Goal: Task Accomplishment & Management: Use online tool/utility

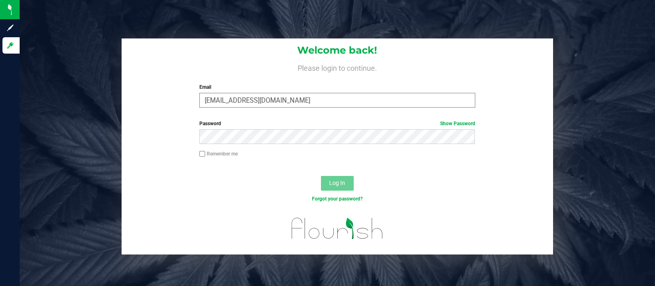
type input "[EMAIL_ADDRESS][DOMAIN_NAME]"
click at [321, 176] on button "Log In" at bounding box center [337, 183] width 33 height 15
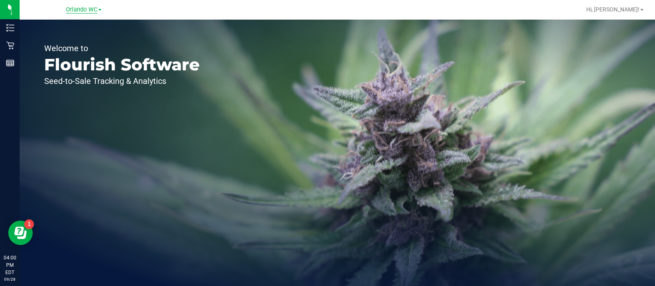
click at [80, 11] on span "Orlando WC" at bounding box center [82, 9] width 32 height 7
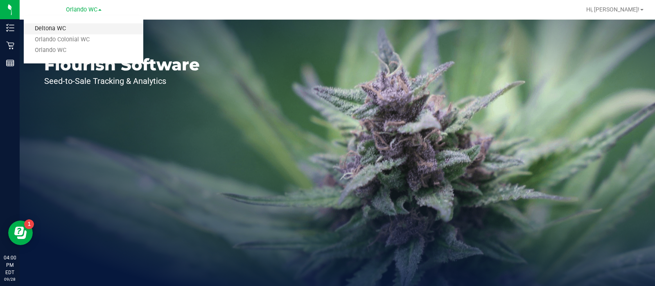
click at [65, 28] on link "Deltona WC" at bounding box center [83, 28] width 119 height 11
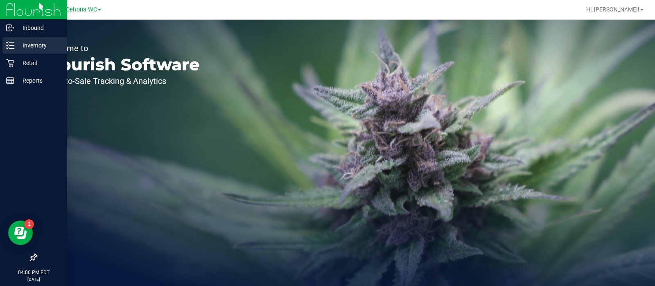
click at [13, 45] on icon at bounding box center [10, 45] width 8 height 8
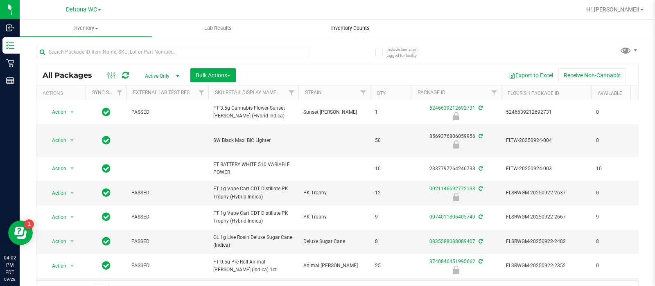
click at [346, 28] on span "Inventory Counts" at bounding box center [350, 28] width 61 height 7
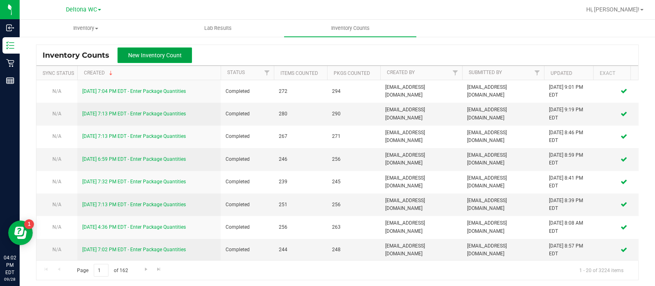
click at [168, 54] on span "New Inventory Count" at bounding box center [155, 55] width 54 height 7
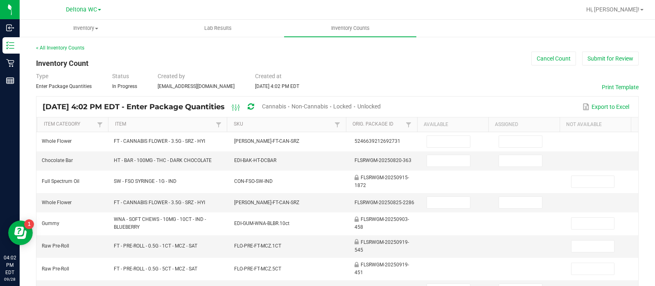
click at [328, 104] on span "Non-Cannabis" at bounding box center [309, 106] width 36 height 7
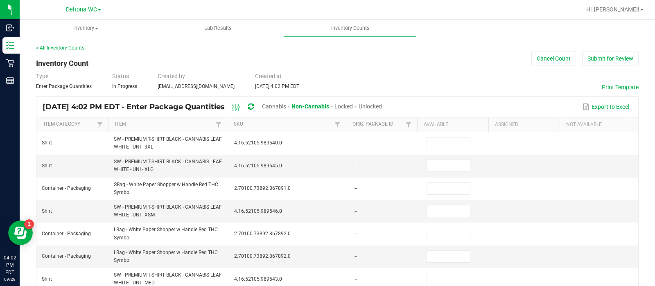
click at [382, 102] on div "Unlocked" at bounding box center [369, 106] width 23 height 15
click at [382, 104] on span "Unlocked" at bounding box center [369, 106] width 23 height 7
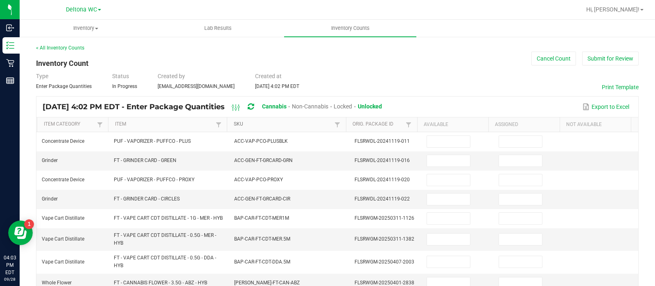
click at [292, 126] on link "SKU" at bounding box center [283, 124] width 99 height 7
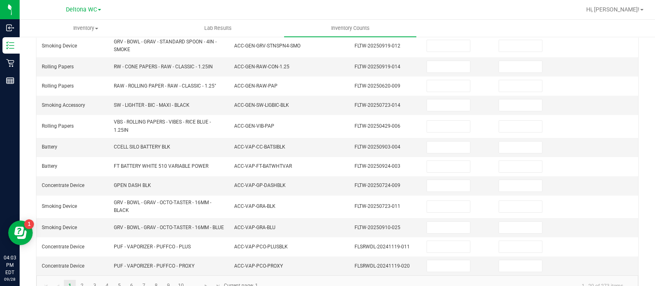
scroll to position [280, 0]
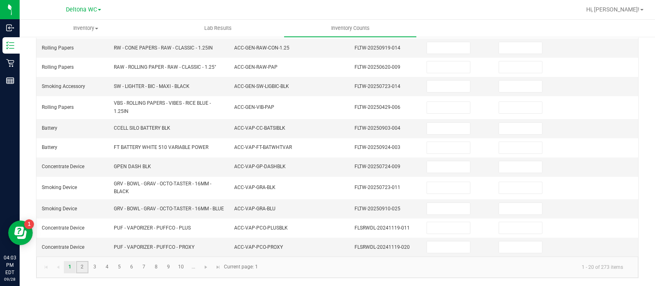
click at [84, 266] on link "2" at bounding box center [82, 267] width 12 height 12
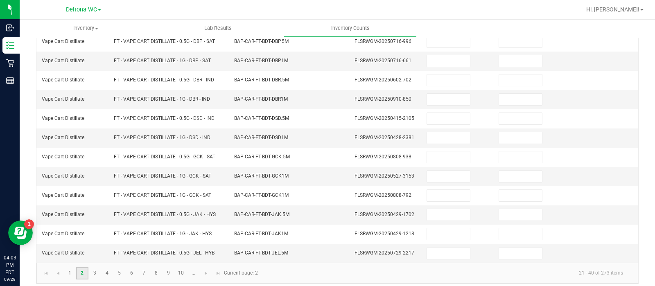
scroll to position [255, 0]
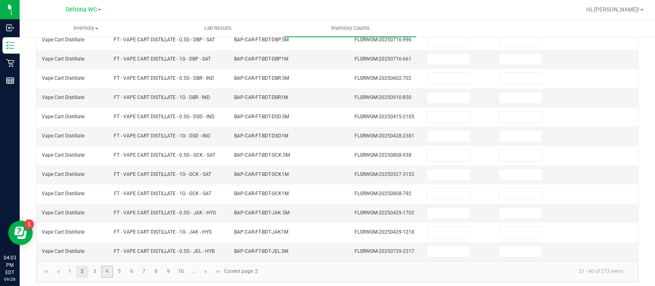
click at [106, 266] on link "4" at bounding box center [107, 272] width 12 height 12
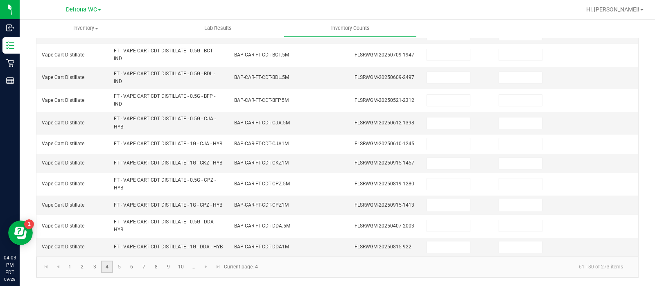
scroll to position [308, 0]
click at [123, 263] on link "5" at bounding box center [119, 267] width 12 height 12
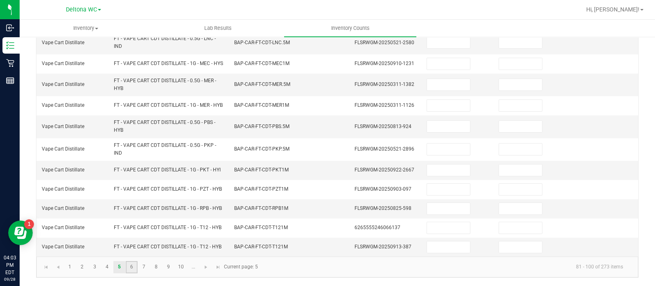
click at [129, 273] on link "6" at bounding box center [132, 267] width 12 height 12
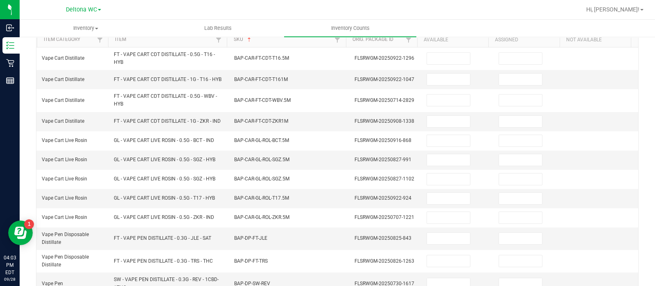
scroll to position [86, 0]
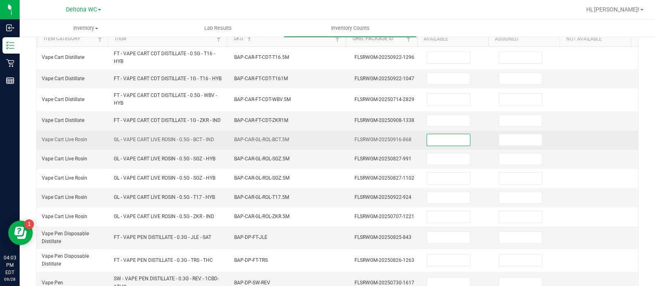
click at [427, 141] on input at bounding box center [448, 139] width 43 height 11
type input "2"
type input "0"
type input "7"
type input "0"
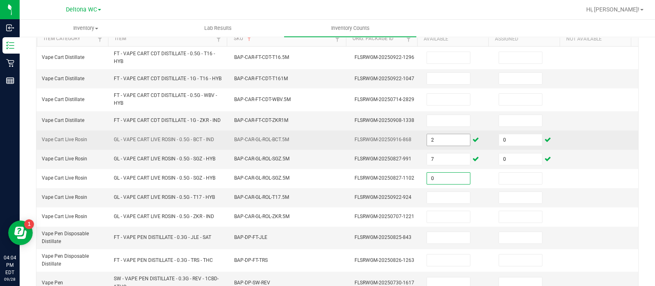
type input "0"
type input "2"
type input "0"
type input "1"
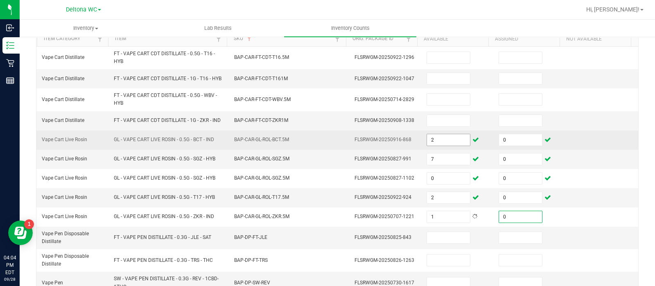
type input "0"
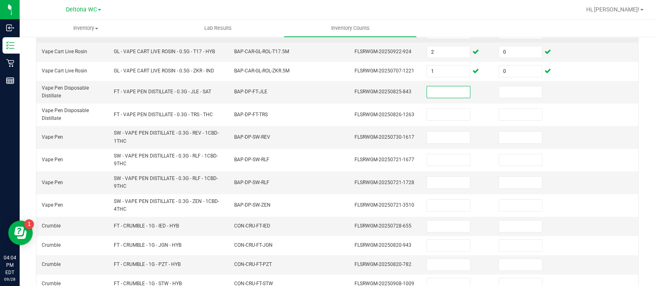
scroll to position [232, 0]
type input "3"
type input "0"
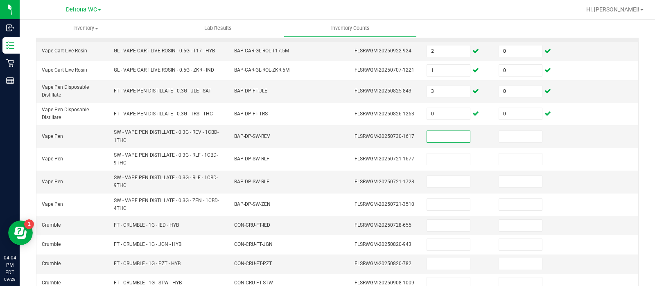
scroll to position [287, 0]
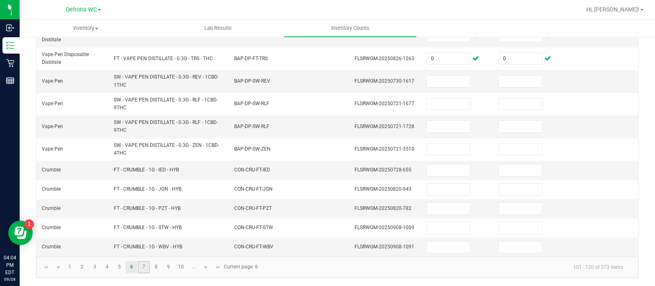
click at [141, 263] on link "7" at bounding box center [144, 267] width 12 height 12
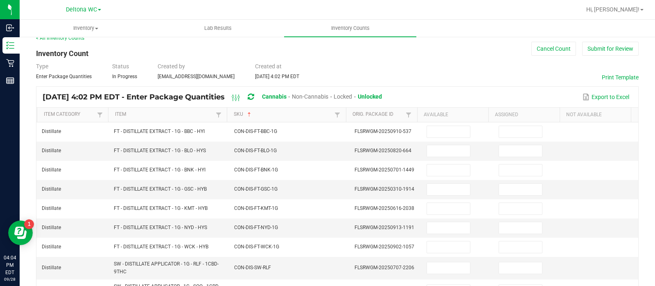
scroll to position [11, 0]
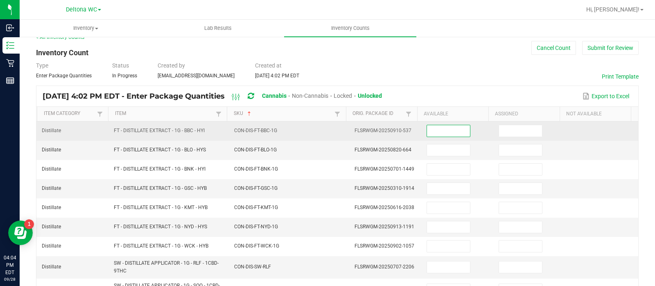
click at [434, 131] on input at bounding box center [448, 130] width 43 height 11
type input "7"
type input "0"
type input "1"
type input "0"
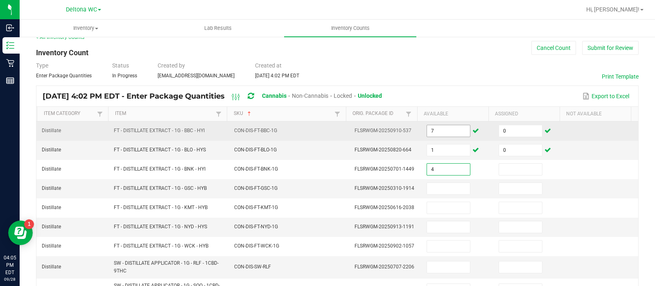
type input "4"
type input "0"
type input "5"
type input "0"
type input "2"
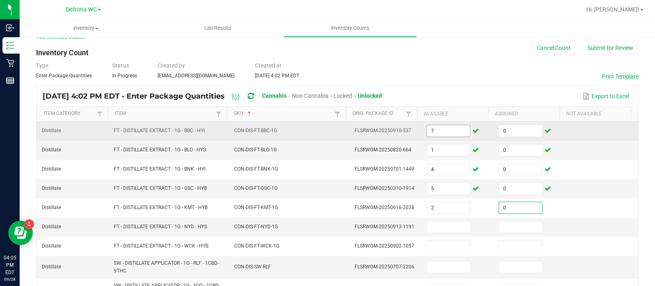
type input "0"
type input "11"
type input "0"
type input "12"
type input "0"
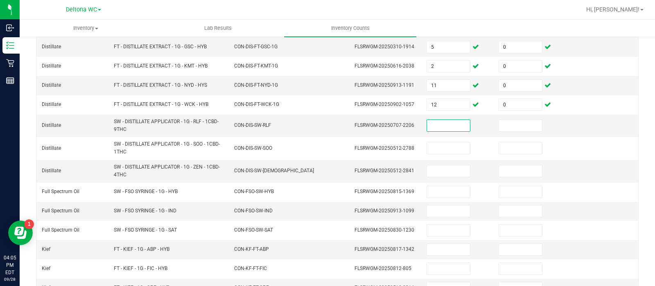
scroll to position [153, 0]
type input "3"
type input "0"
type input "1"
type input "0"
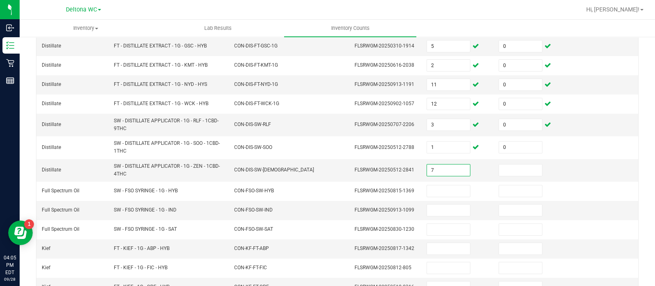
type input "7"
type input "0"
type input "7"
type input "0"
type input "9"
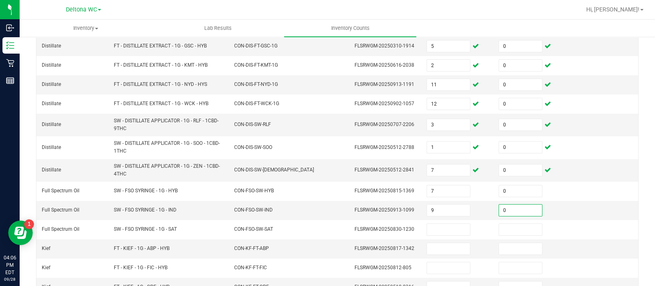
type input "0"
type input "5"
type input "0"
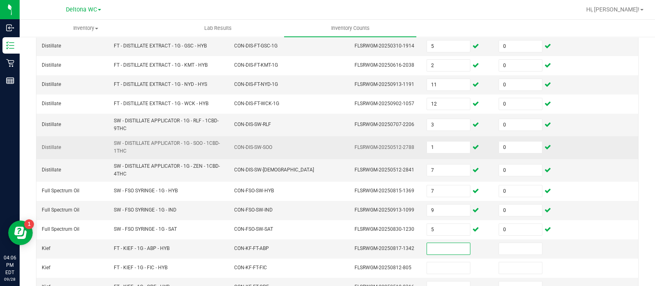
scroll to position [266, 0]
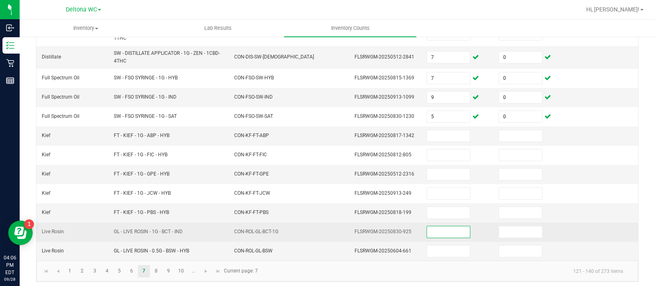
click at [446, 227] on input at bounding box center [448, 231] width 43 height 11
type input "6"
type input "0"
type input "3"
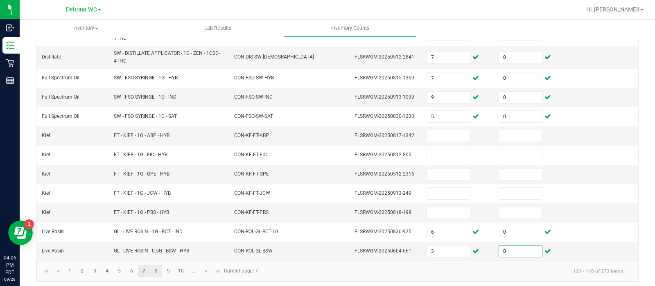
type input "0"
click at [154, 267] on link "8" at bounding box center [156, 271] width 12 height 12
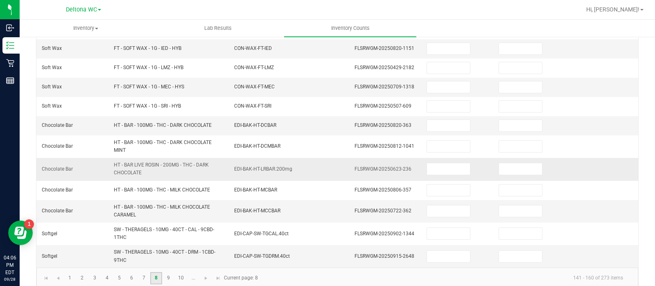
scroll to position [0, 0]
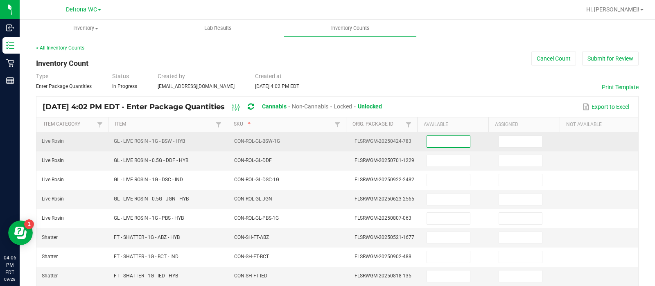
click at [445, 142] on input at bounding box center [448, 141] width 43 height 11
type input "7"
type input "0"
type input "8"
type input "0"
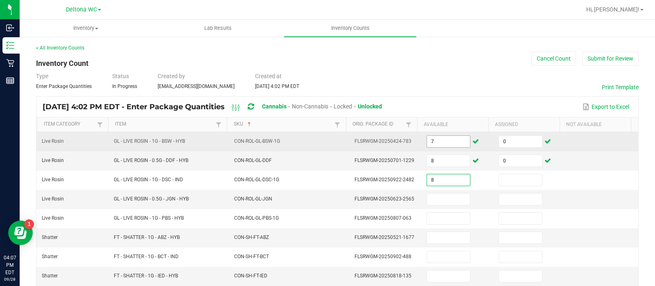
type input "8"
type input "0"
type input "6"
type input "0"
type input "1"
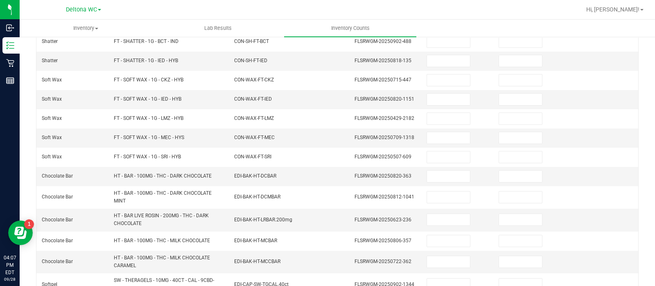
scroll to position [257, 0]
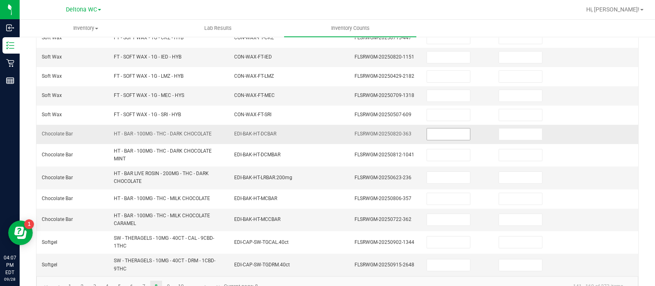
type input "0"
click at [432, 132] on input at bounding box center [448, 133] width 43 height 11
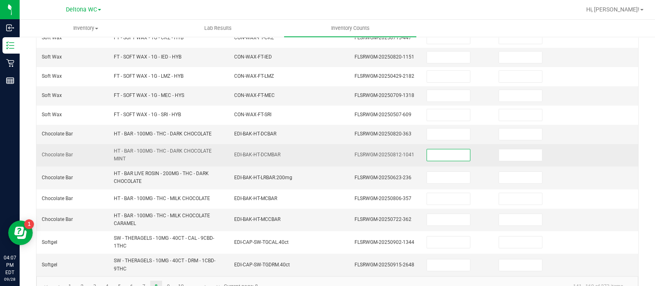
click at [432, 155] on input at bounding box center [448, 154] width 43 height 11
type input "10"
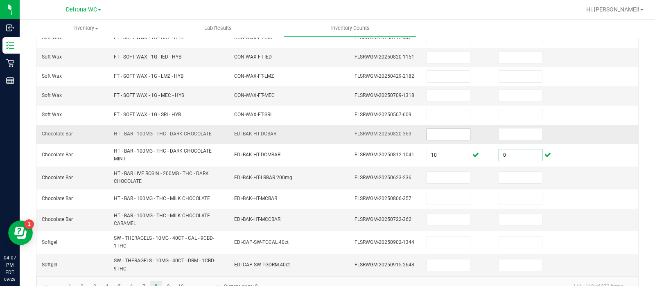
type input "0"
click at [427, 132] on input at bounding box center [448, 133] width 43 height 11
type input "20"
type input "0"
click at [430, 172] on input at bounding box center [448, 177] width 43 height 11
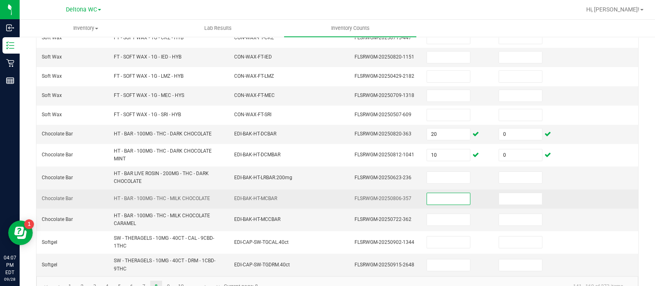
click at [434, 193] on input at bounding box center [448, 198] width 43 height 11
type input "20"
type input "0"
type input "30"
type input "0"
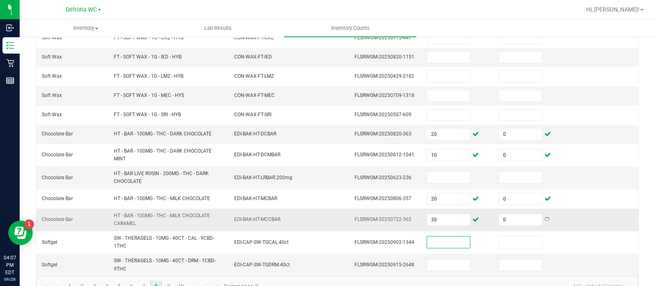
click at [295, 216] on td "EDI-BAK-HT-MCCBAR" at bounding box center [289, 220] width 120 height 23
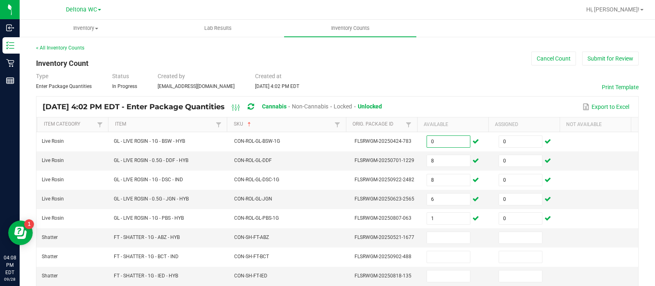
scroll to position [0, 0]
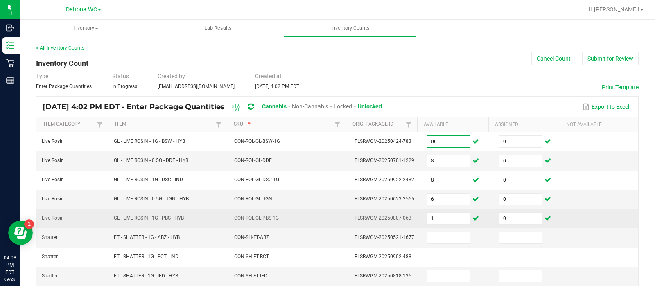
type input "6"
click at [284, 215] on td "CON-ROL-GL-PBS-1G" at bounding box center [289, 218] width 120 height 19
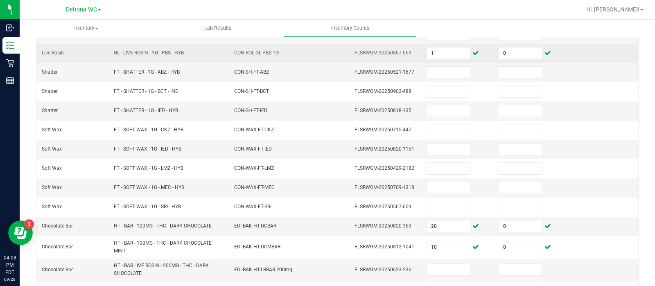
scroll to position [273, 0]
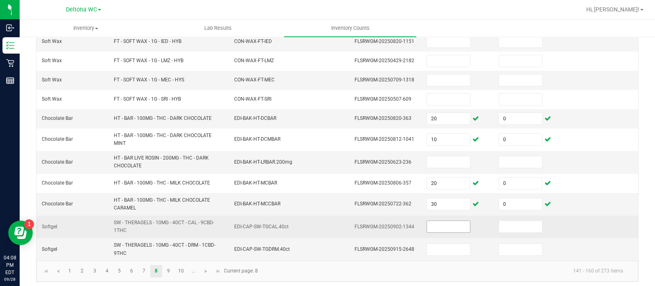
click at [434, 223] on input at bounding box center [448, 226] width 43 height 11
type input "4"
type input "0"
type input "6"
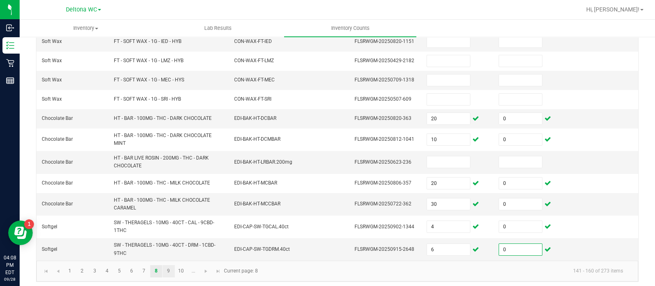
type input "0"
click at [165, 265] on link "9" at bounding box center [168, 271] width 12 height 12
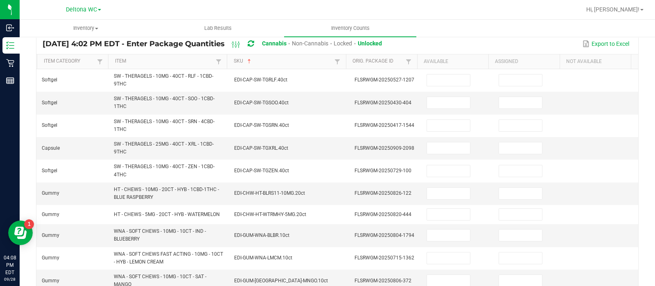
scroll to position [62, 0]
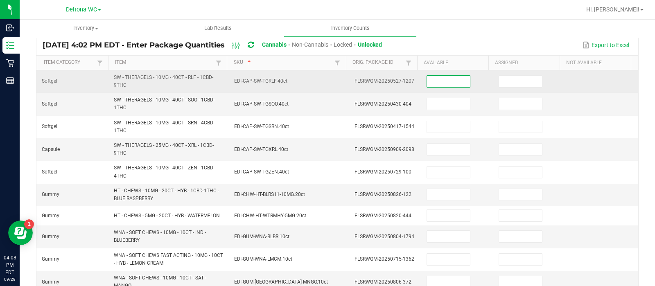
click at [433, 77] on input at bounding box center [448, 81] width 43 height 11
type input "4"
type input "0"
type input "4"
type input "0"
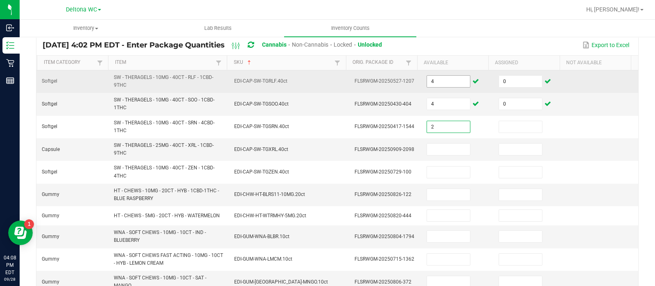
type input "2"
type input "0"
type input "6"
type input "0"
type input "1"
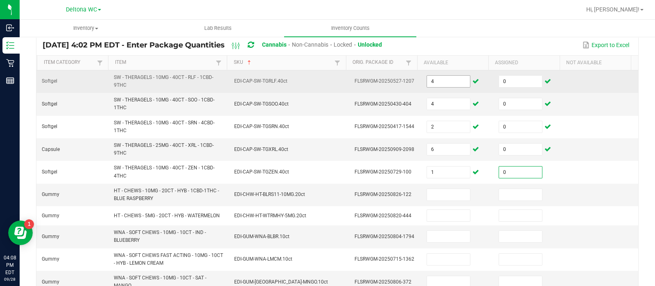
type input "0"
type input "15"
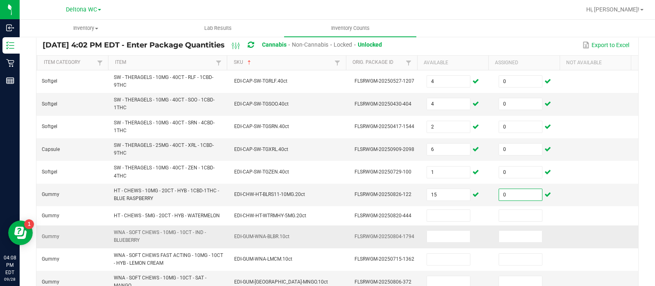
type input "0"
click at [407, 225] on td "FLSRWGM-20250804-1794" at bounding box center [385, 236] width 72 height 23
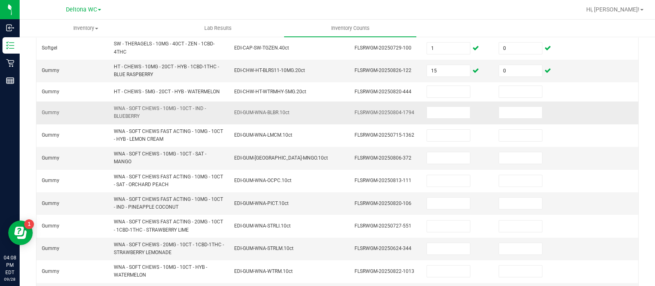
scroll to position [187, 0]
click at [428, 108] on input at bounding box center [448, 111] width 43 height 11
type input "7"
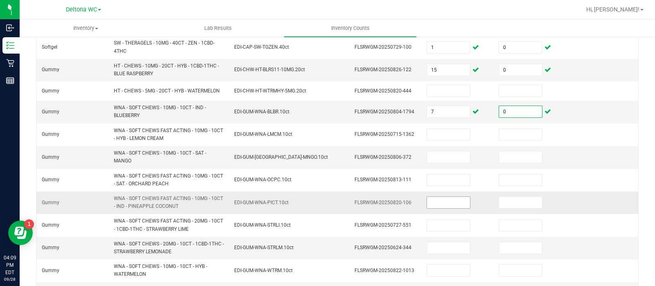
type input "0"
click at [428, 203] on input at bounding box center [448, 202] width 43 height 11
type input "3"
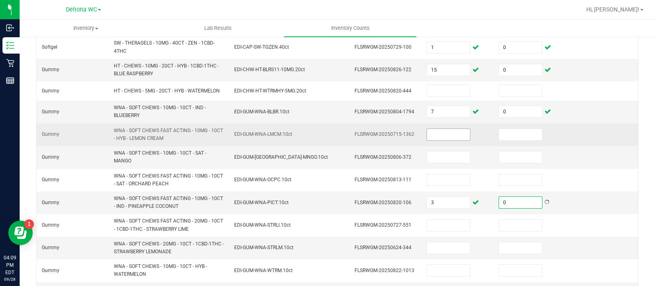
type input "0"
click at [432, 131] on input at bounding box center [448, 134] width 43 height 11
type input "35"
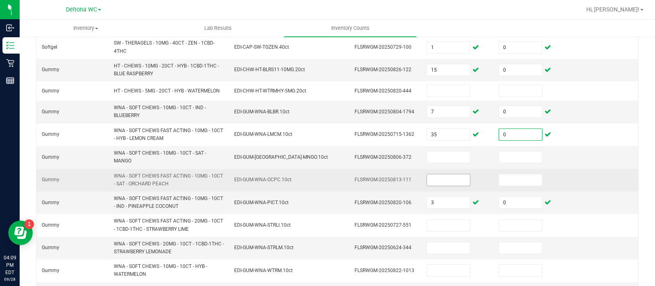
type input "0"
click at [442, 179] on input at bounding box center [448, 179] width 43 height 11
type input "30"
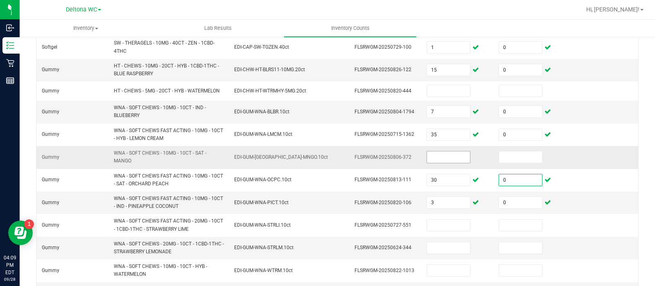
type input "0"
click at [430, 157] on input at bounding box center [448, 156] width 43 height 11
type input "19"
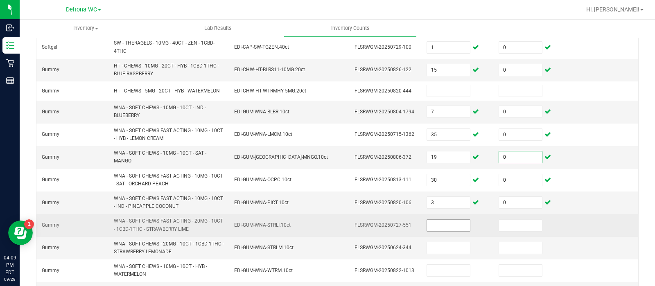
type input "0"
click at [430, 225] on input at bounding box center [448, 225] width 43 height 11
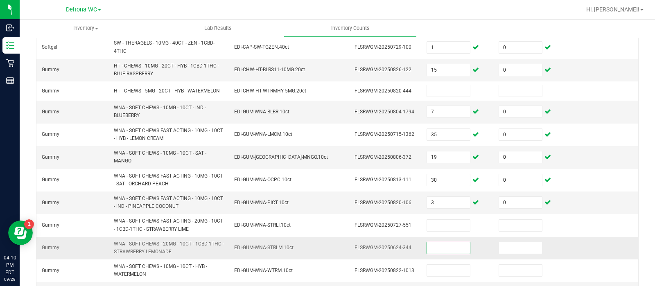
click at [430, 243] on input at bounding box center [448, 247] width 43 height 11
type input "39"
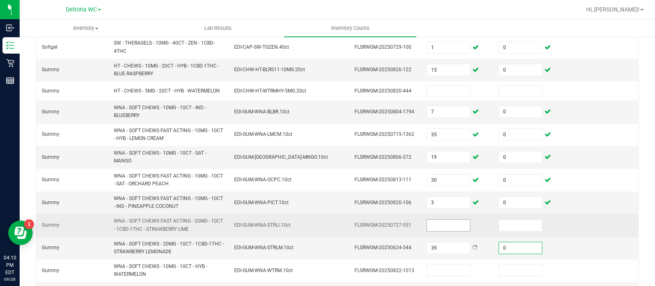
type input "0"
click at [434, 220] on input at bounding box center [448, 225] width 43 height 11
type input "32"
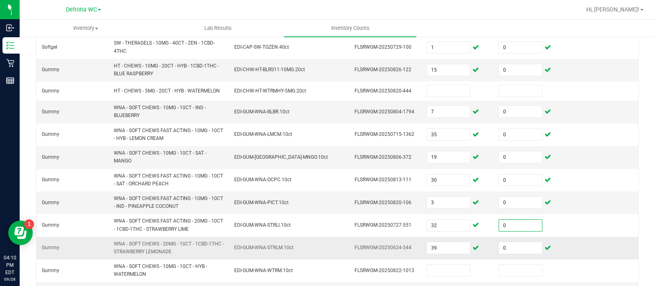
type input "0"
click at [349, 242] on td "FLSRWGM-20250624-344" at bounding box center [385, 248] width 72 height 23
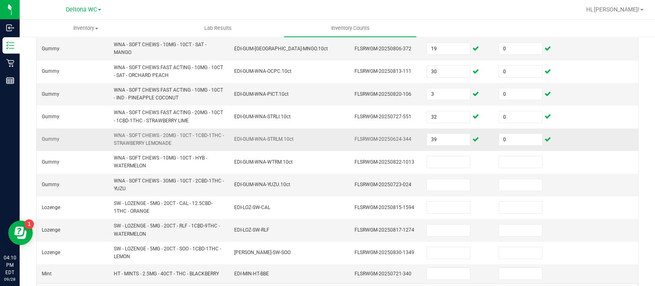
scroll to position [297, 0]
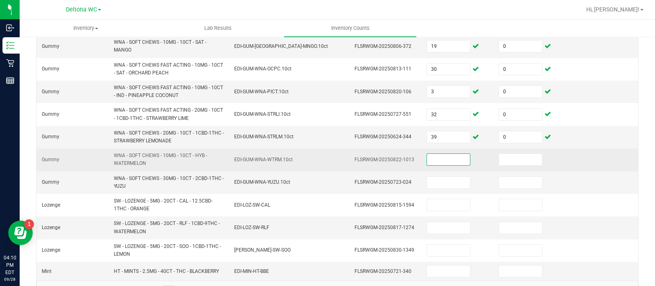
click at [432, 156] on input at bounding box center [448, 159] width 43 height 11
type input "33"
type input "0"
type input "15"
type input "0"
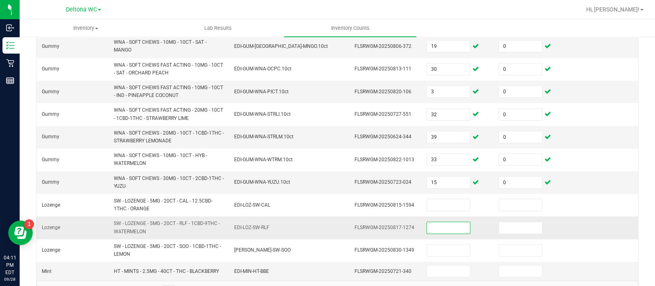
click at [433, 228] on input at bounding box center [448, 227] width 43 height 11
type input "5"
type input "0"
type input "5"
type input "0"
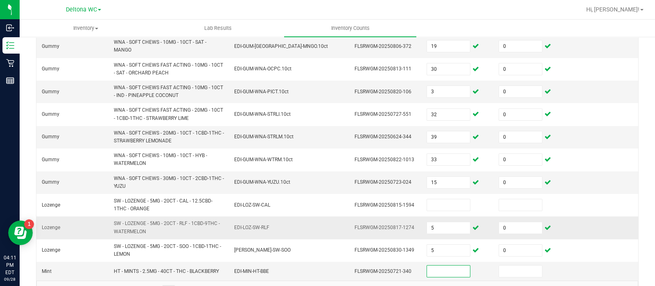
click at [339, 232] on td "EDI-LOZ-SW-RLF" at bounding box center [289, 227] width 120 height 23
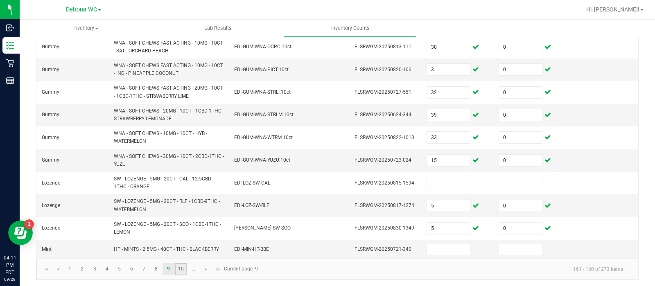
click at [185, 266] on link "10" at bounding box center [181, 269] width 12 height 12
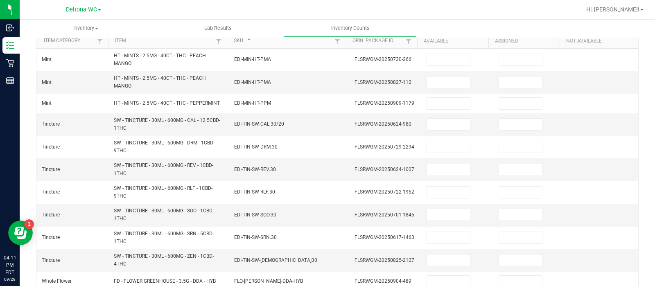
scroll to position [85, 0]
click at [435, 117] on input at bounding box center [448, 122] width 43 height 11
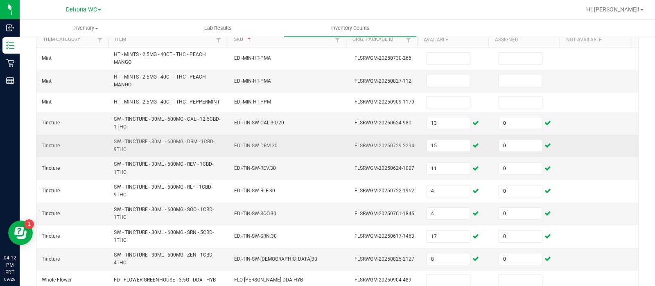
click at [293, 155] on td "EDI-TIN-SW-DRM.30" at bounding box center [289, 146] width 120 height 23
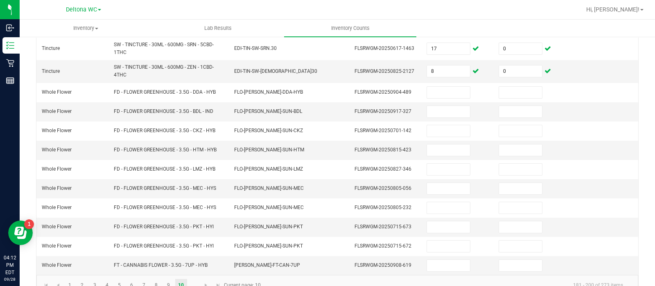
scroll to position [278, 0]
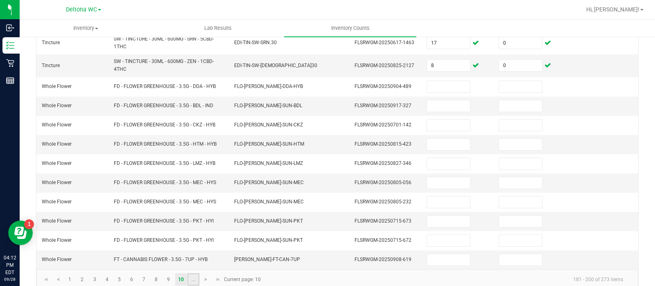
click at [197, 277] on link "..." at bounding box center [193, 279] width 12 height 12
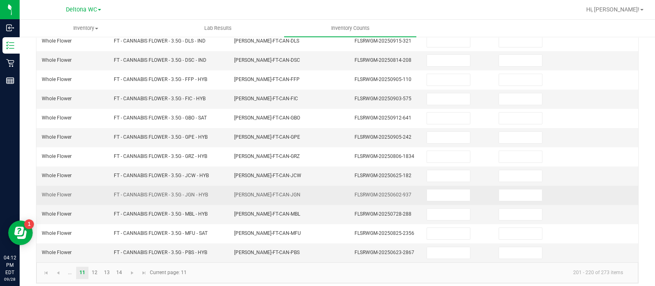
scroll to position [255, 0]
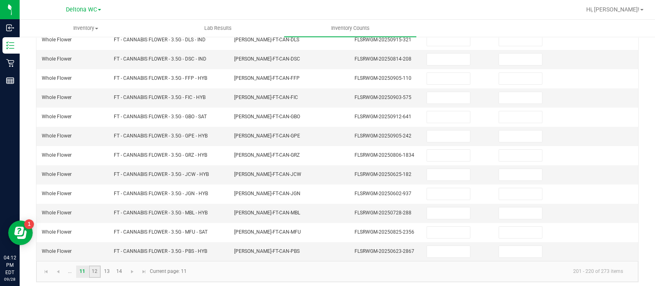
click at [92, 267] on link "12" at bounding box center [95, 272] width 12 height 12
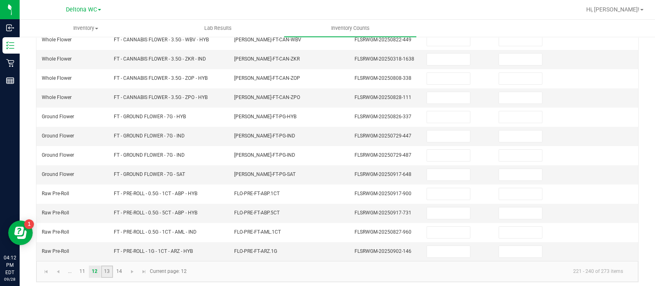
click at [102, 268] on link "13" at bounding box center [107, 272] width 12 height 12
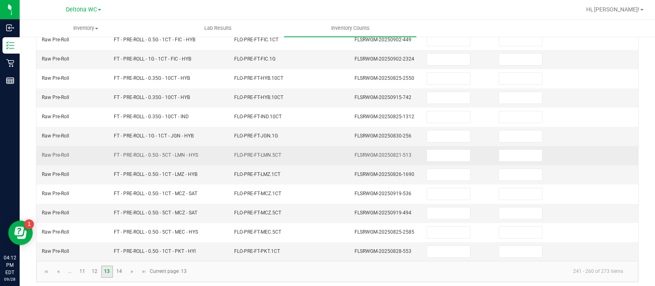
scroll to position [185, 0]
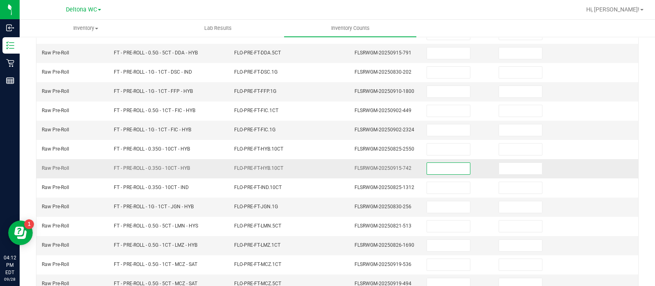
click at [435, 166] on input at bounding box center [448, 168] width 43 height 11
click at [311, 159] on td "FLO-PRE-FT-HYB.10CT" at bounding box center [289, 168] width 120 height 19
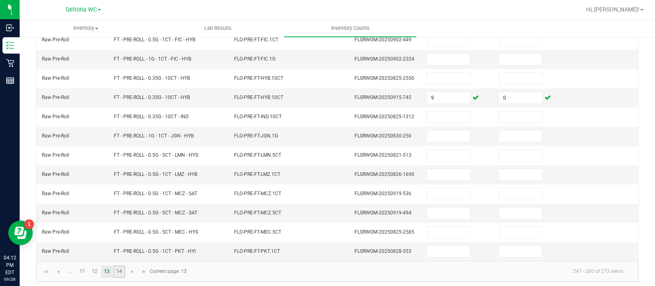
click at [123, 266] on link "14" at bounding box center [119, 272] width 12 height 12
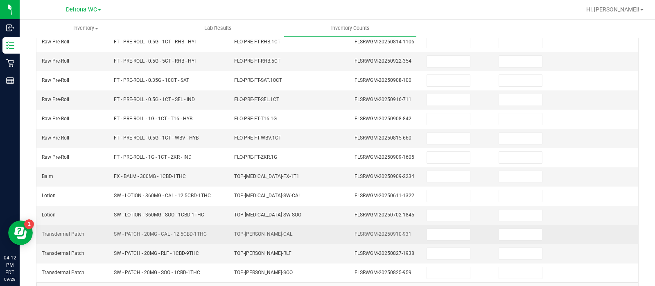
scroll to position [99, 0]
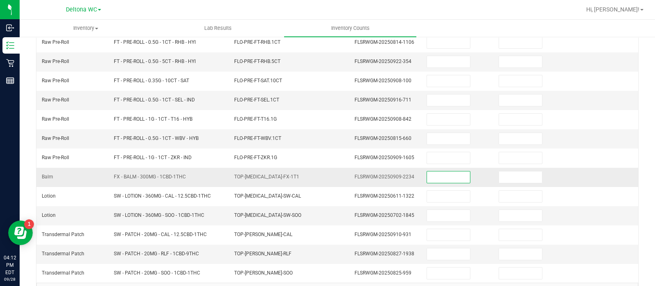
click at [433, 175] on input at bounding box center [448, 176] width 43 height 11
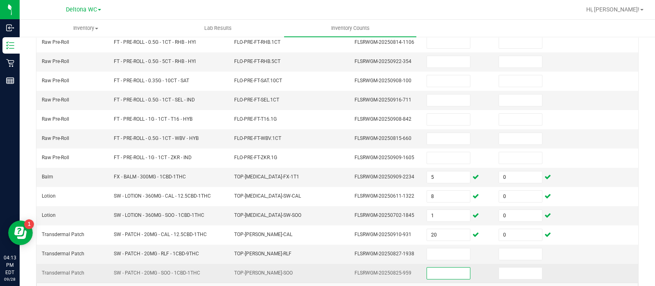
click at [429, 268] on input at bounding box center [448, 273] width 43 height 11
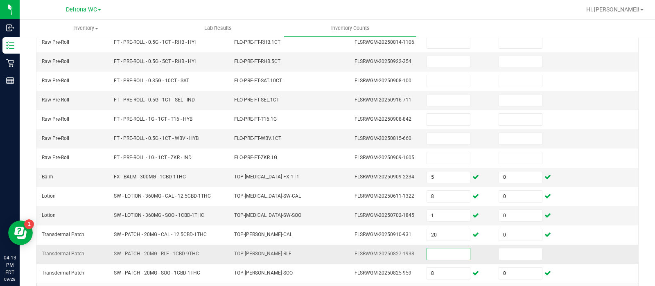
click at [436, 254] on input at bounding box center [448, 253] width 43 height 11
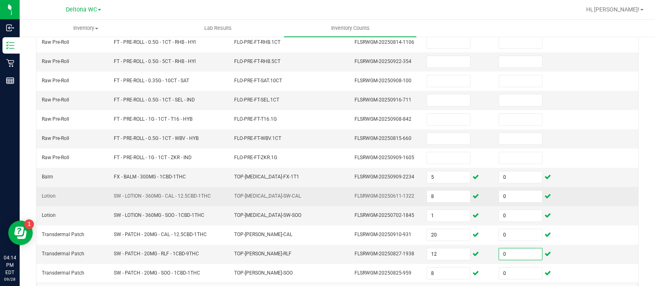
scroll to position [122, 0]
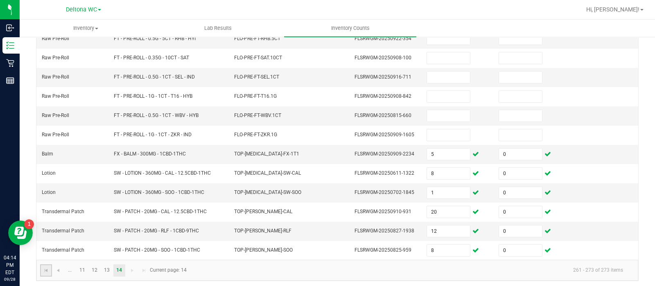
click at [44, 264] on link at bounding box center [46, 270] width 12 height 12
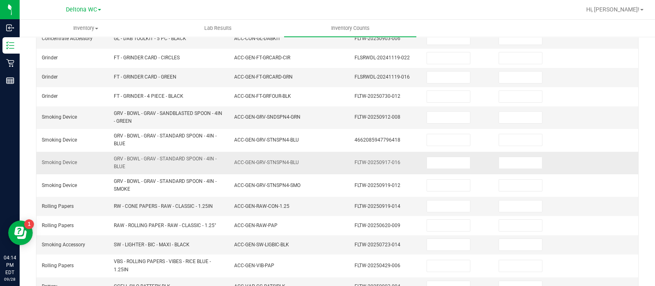
scroll to position [280, 0]
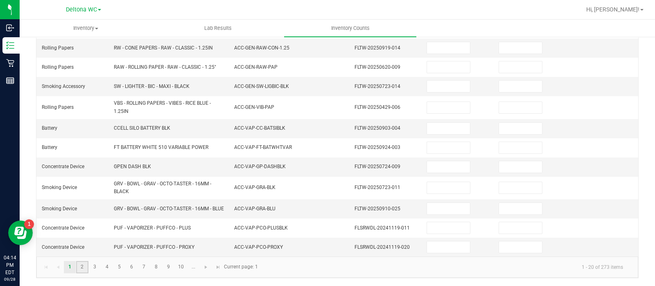
click at [82, 261] on link "2" at bounding box center [82, 267] width 12 height 12
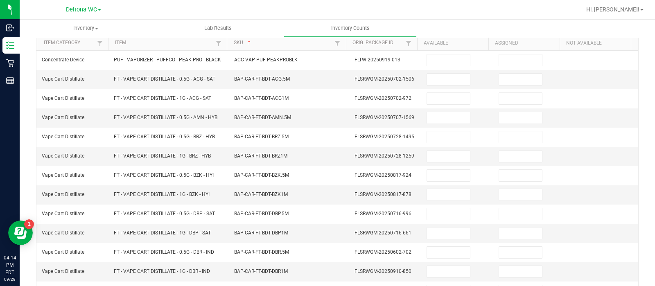
scroll to position [81, 0]
click at [427, 76] on input at bounding box center [448, 79] width 43 height 11
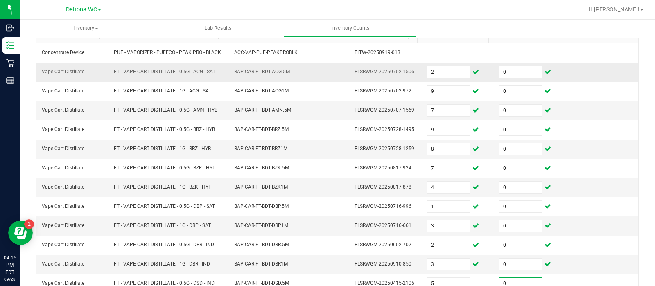
scroll to position [235, 0]
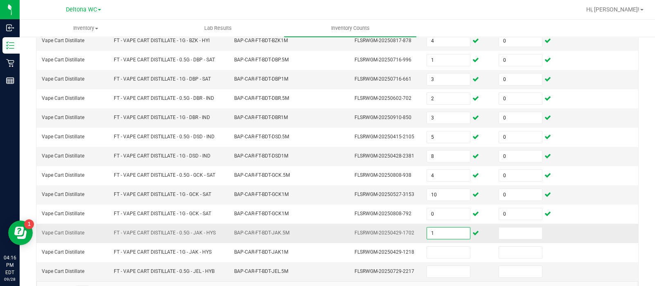
click at [427, 230] on input "1" at bounding box center [448, 232] width 43 height 11
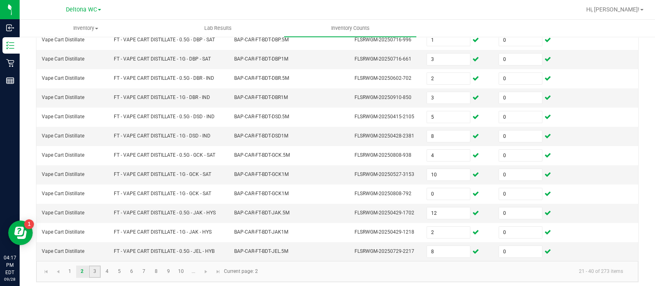
click at [98, 266] on link "3" at bounding box center [95, 272] width 12 height 12
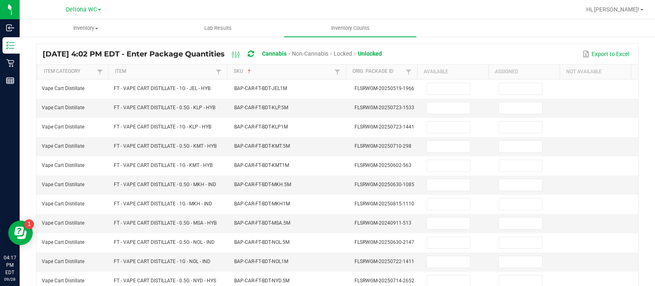
scroll to position [51, 0]
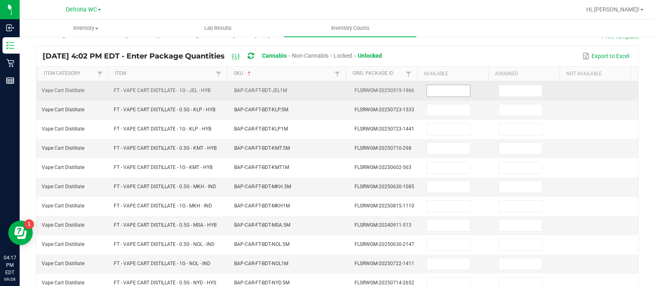
click at [430, 95] on input at bounding box center [448, 90] width 43 height 11
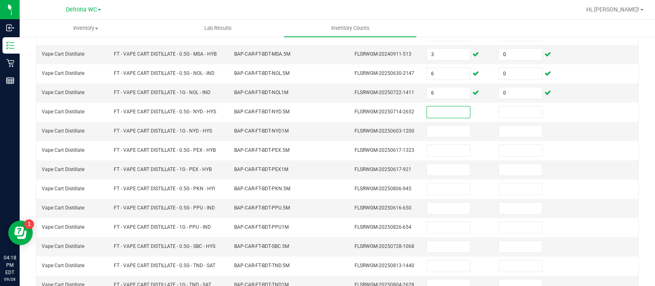
scroll to position [223, 0]
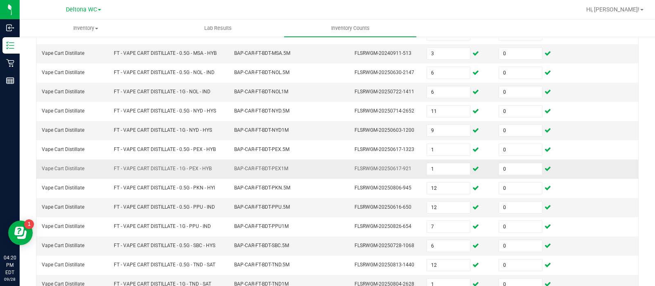
click at [259, 160] on td "BAP-CAR-FT-BDT-PEX1M" at bounding box center [289, 169] width 120 height 19
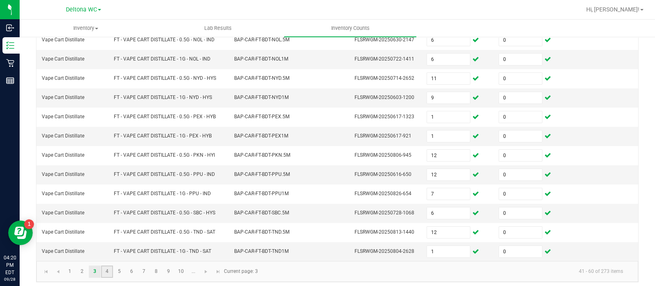
click at [108, 266] on link "4" at bounding box center [107, 272] width 12 height 12
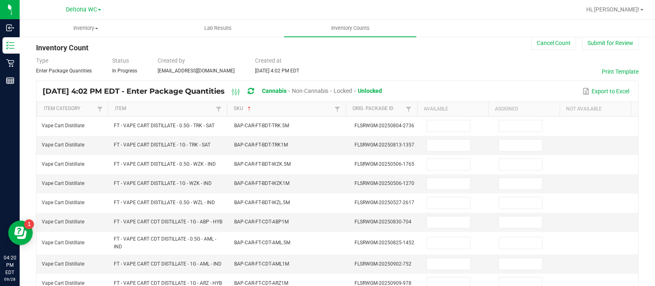
scroll to position [16, 0]
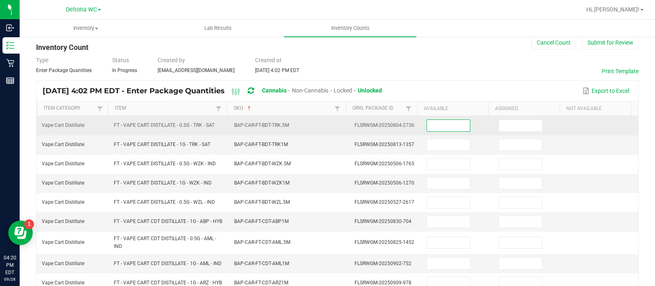
click at [436, 124] on input at bounding box center [448, 125] width 43 height 11
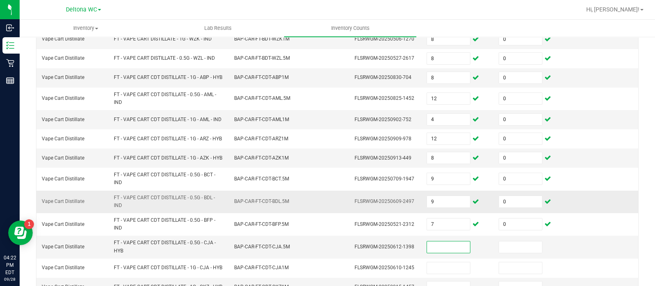
scroll to position [309, 0]
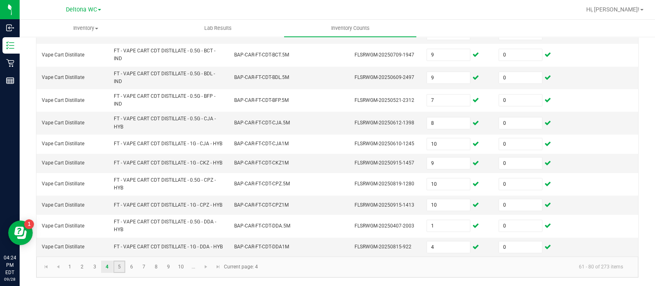
click at [118, 263] on link "5" at bounding box center [119, 267] width 12 height 12
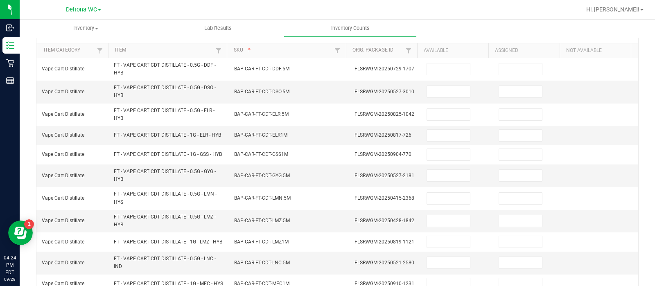
scroll to position [0, 0]
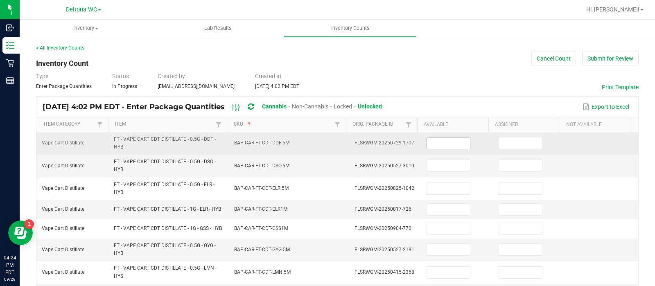
click at [433, 141] on input at bounding box center [448, 142] width 43 height 11
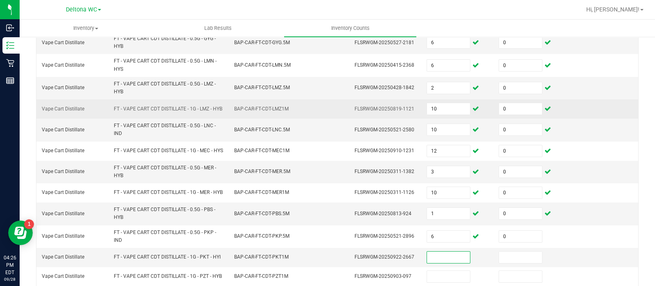
scroll to position [323, 0]
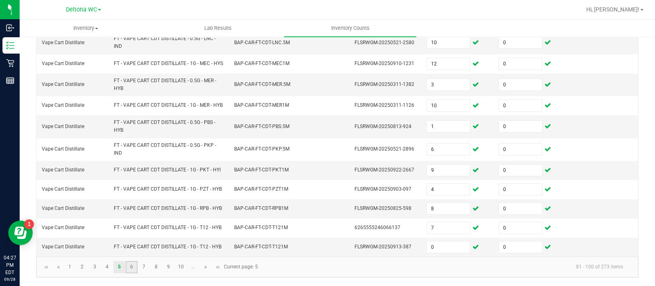
click at [129, 268] on link "6" at bounding box center [132, 267] width 12 height 12
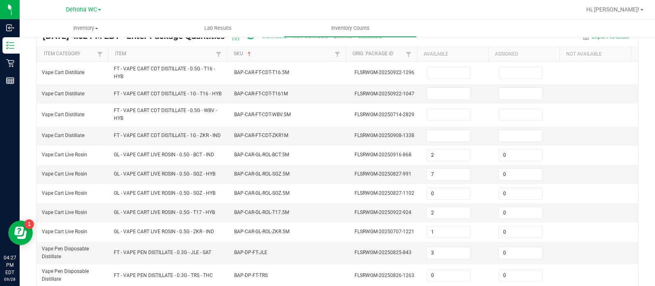
scroll to position [71, 0]
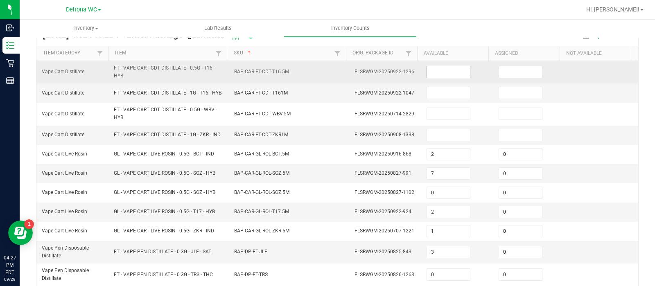
click at [445, 71] on input at bounding box center [448, 71] width 43 height 11
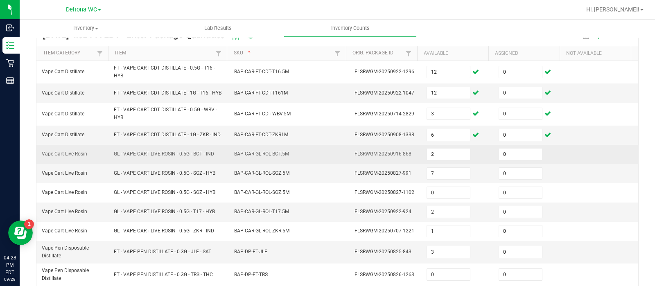
click at [290, 156] on td "BAP-CAR-GL-ROL-BCT.5M" at bounding box center [289, 154] width 120 height 19
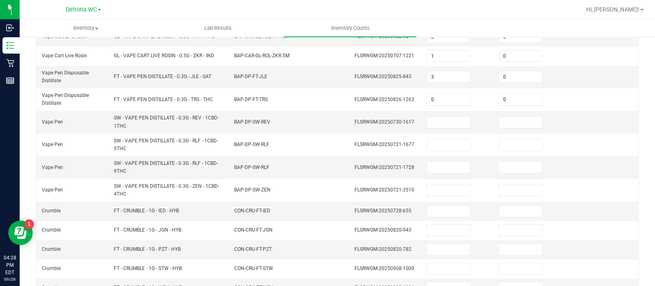
scroll to position [248, 0]
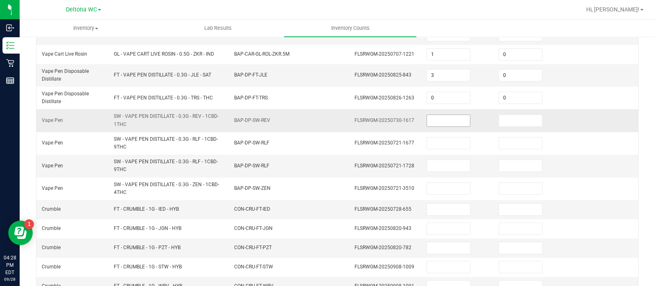
click at [427, 121] on input at bounding box center [448, 120] width 43 height 11
click at [363, 164] on span "FLSRWGM-20250721-1728" at bounding box center [384, 166] width 60 height 6
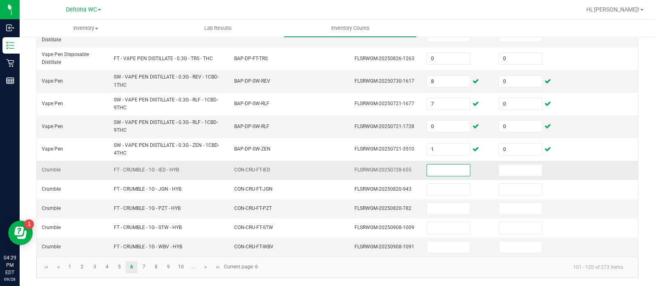
click at [441, 171] on input at bounding box center [448, 169] width 43 height 11
click at [441, 171] on input "1" at bounding box center [448, 169] width 43 height 11
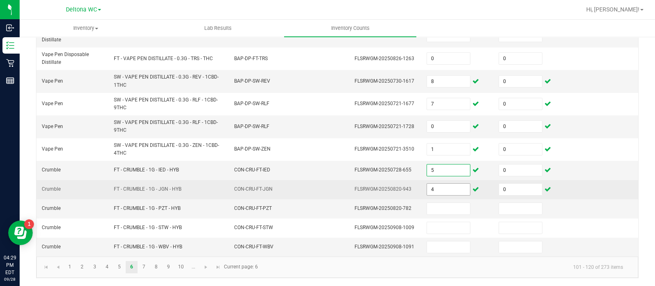
click at [437, 187] on input "4" at bounding box center [448, 189] width 43 height 11
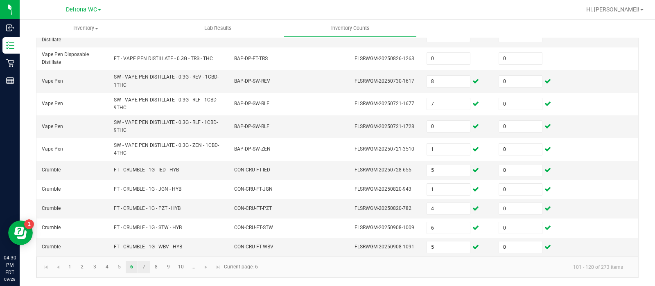
drag, startPoint x: 137, startPoint y: 266, endPoint x: 142, endPoint y: 266, distance: 4.9
click at [142, 266] on ul "1 2 3 4 5 6 7 8 9 10 ..." at bounding box center [132, 267] width 136 height 12
click at [142, 266] on link "7" at bounding box center [144, 267] width 12 height 12
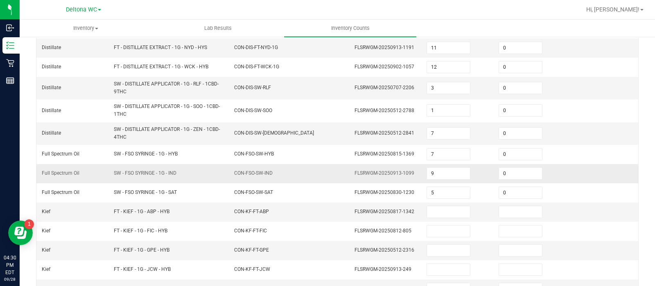
scroll to position [266, 0]
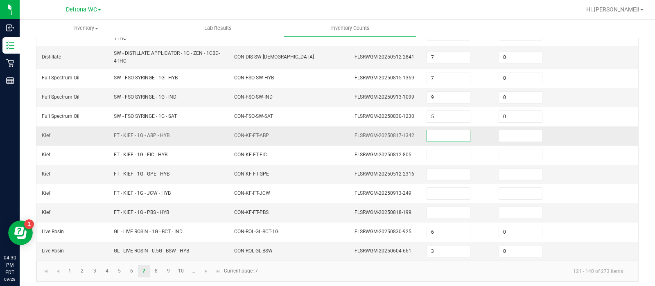
click at [427, 131] on input at bounding box center [448, 135] width 43 height 11
click at [427, 171] on input "4" at bounding box center [448, 174] width 43 height 11
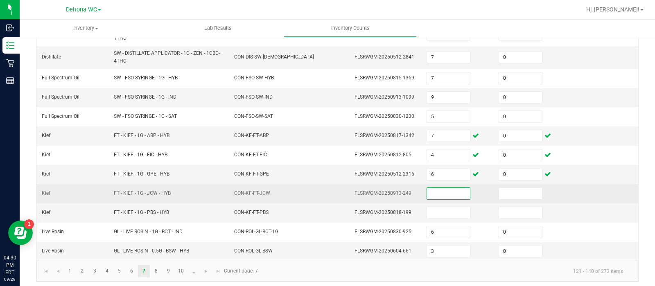
click at [427, 191] on input at bounding box center [448, 193] width 43 height 11
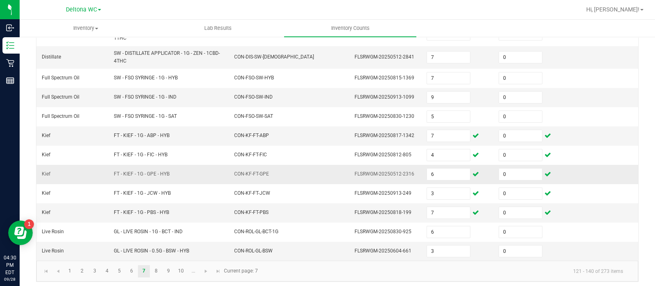
click at [290, 179] on td "CON-KF-FT-GPE" at bounding box center [289, 174] width 120 height 19
click at [160, 265] on link "8" at bounding box center [156, 271] width 12 height 12
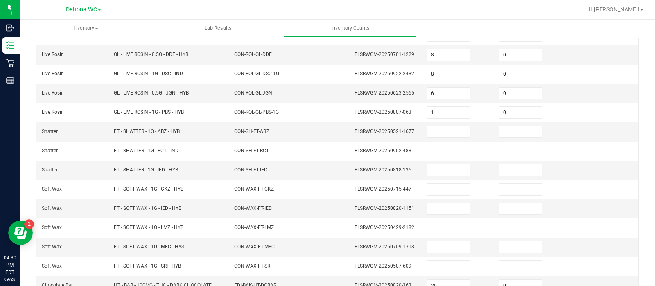
scroll to position [106, 0]
click at [427, 131] on input at bounding box center [448, 131] width 43 height 11
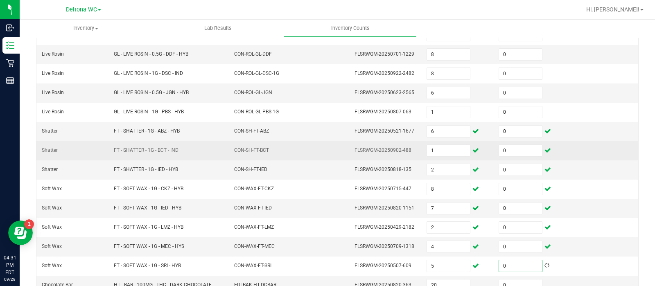
click at [349, 141] on td "FLSRWGM-20250902-488" at bounding box center [385, 150] width 72 height 19
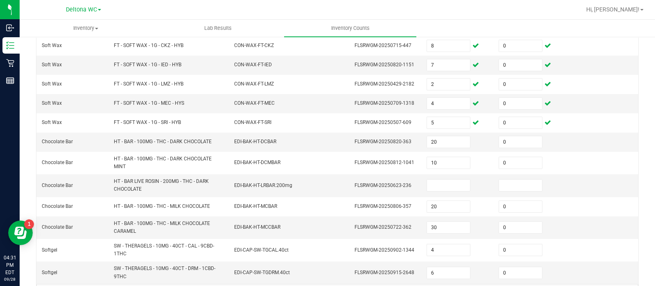
scroll to position [255, 0]
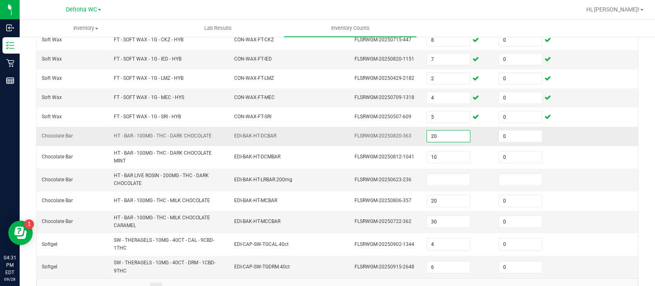
click at [449, 132] on input "20" at bounding box center [448, 136] width 43 height 11
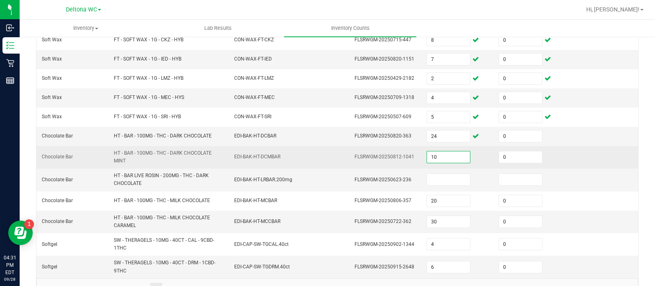
click at [437, 152] on input "10" at bounding box center [448, 156] width 43 height 11
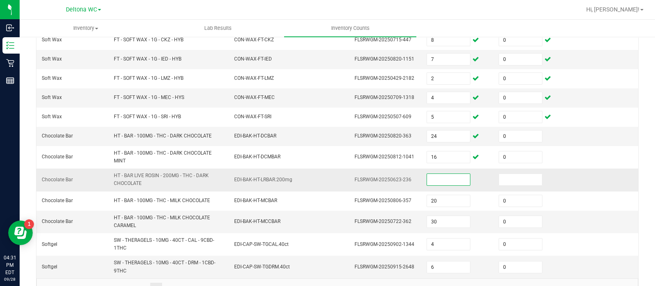
click at [430, 178] on input at bounding box center [448, 179] width 43 height 11
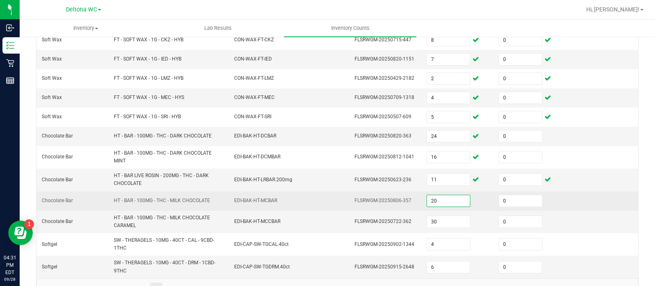
click at [427, 197] on input "20" at bounding box center [448, 200] width 43 height 11
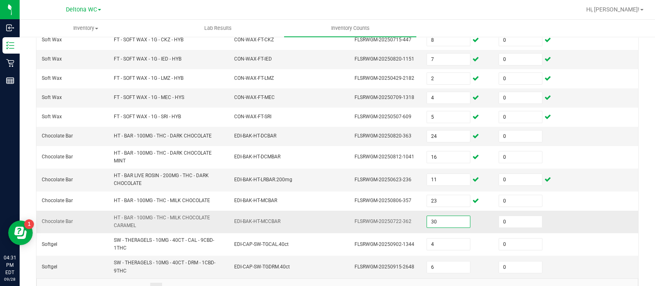
click at [430, 216] on input "30" at bounding box center [448, 221] width 43 height 11
click at [323, 221] on td "EDI-BAK-HT-MCCBAR" at bounding box center [289, 222] width 120 height 23
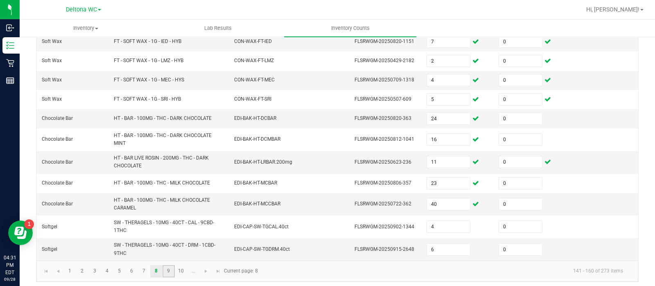
click at [170, 269] on link "9" at bounding box center [168, 271] width 12 height 12
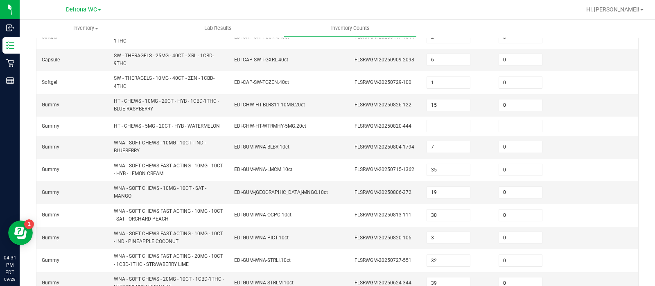
scroll to position [156, 0]
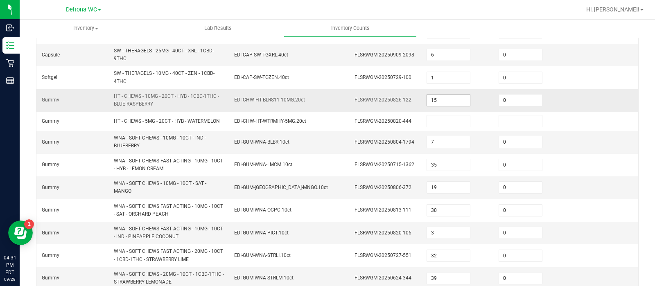
click at [437, 101] on input "15" at bounding box center [448, 100] width 43 height 11
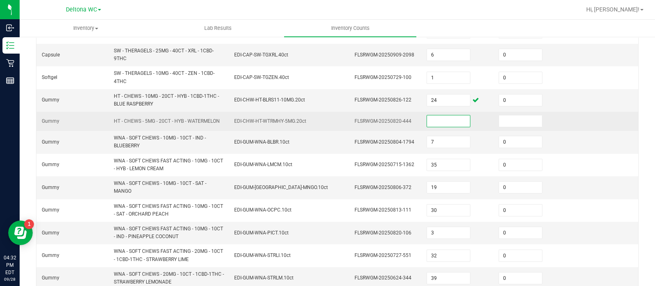
click at [442, 119] on input at bounding box center [448, 120] width 43 height 11
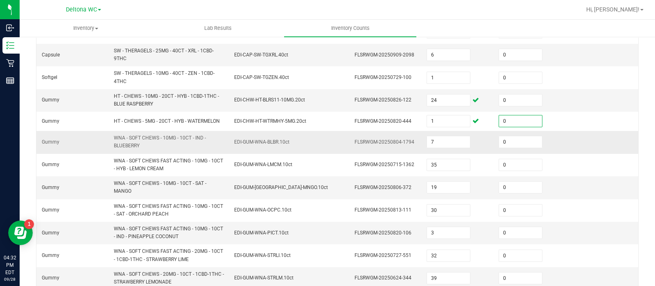
click at [295, 150] on td "EDI-GUM-WNA-BLBR.10ct" at bounding box center [289, 142] width 120 height 23
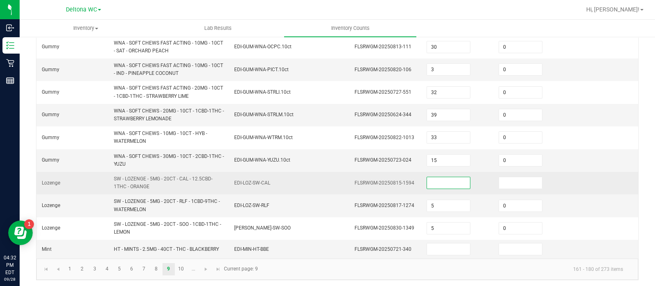
click at [439, 179] on input at bounding box center [448, 182] width 43 height 11
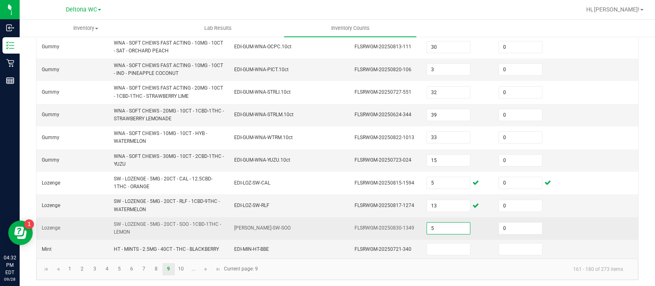
click at [430, 224] on input "5" at bounding box center [448, 228] width 43 height 11
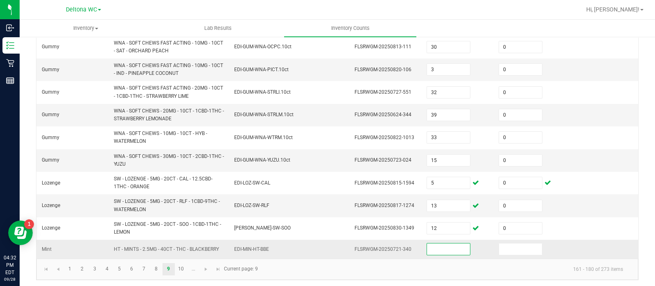
click at [441, 249] on input at bounding box center [448, 248] width 43 height 11
click at [178, 265] on link "10" at bounding box center [181, 269] width 12 height 12
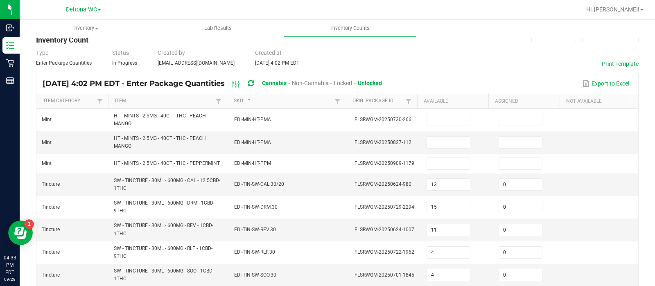
scroll to position [0, 0]
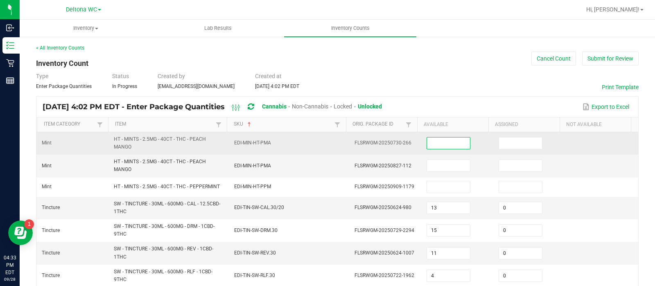
click at [440, 142] on input at bounding box center [448, 142] width 43 height 11
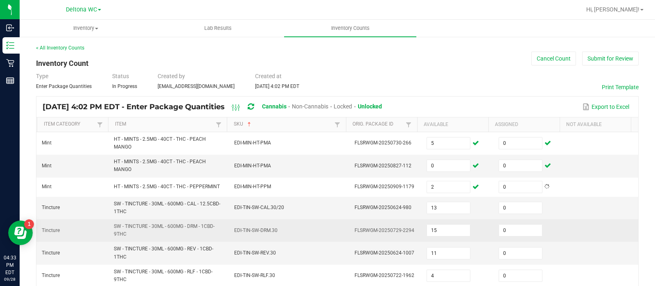
click at [354, 221] on td "FLSRWGM-20250729-2294" at bounding box center [385, 230] width 72 height 23
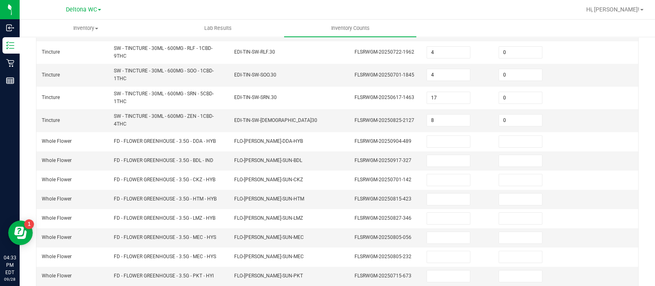
scroll to position [224, 0]
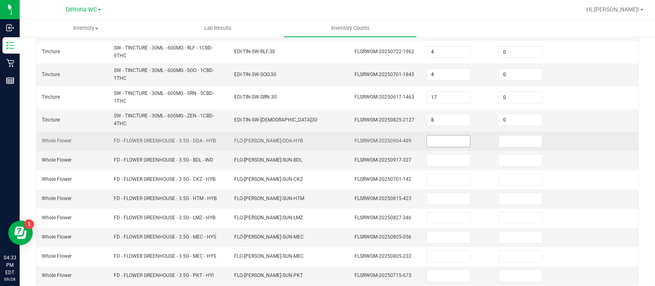
click at [439, 135] on span at bounding box center [448, 141] width 44 height 12
click at [437, 138] on input at bounding box center [448, 140] width 43 height 11
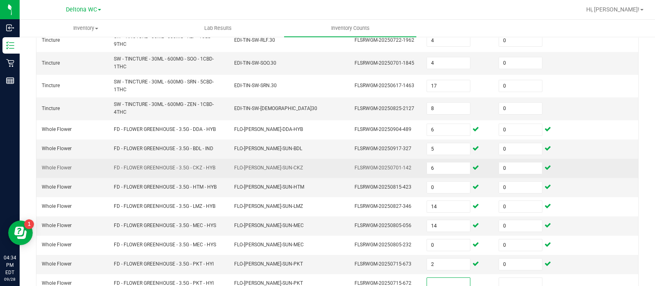
scroll to position [287, 0]
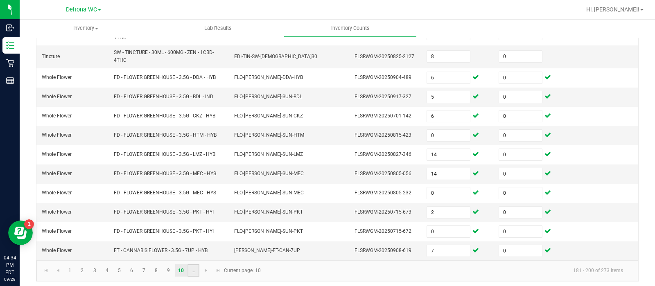
click at [190, 269] on link "..." at bounding box center [193, 270] width 12 height 12
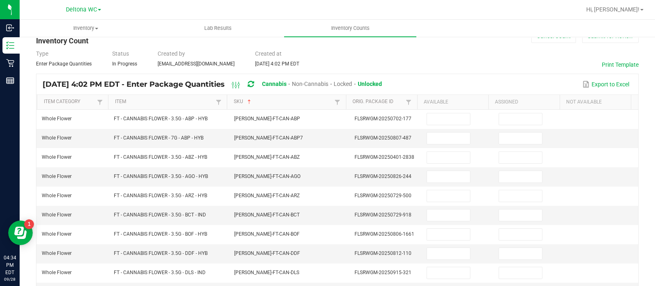
scroll to position [22, 0]
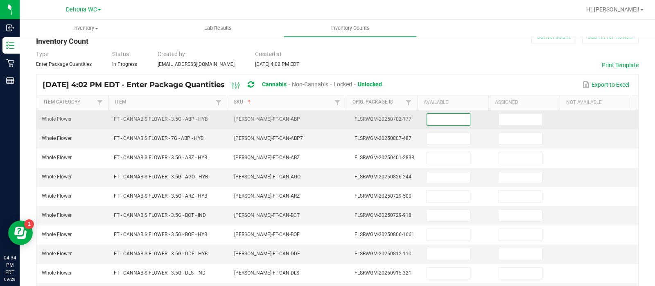
click at [430, 115] on input at bounding box center [448, 119] width 43 height 11
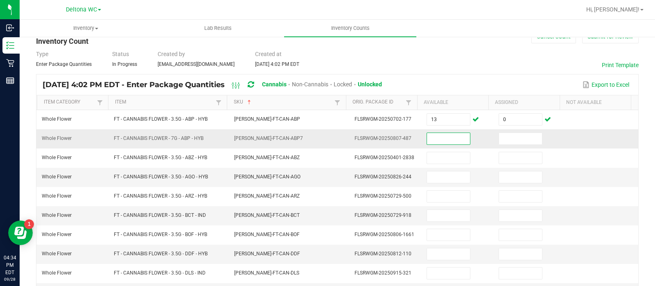
click at [433, 138] on input at bounding box center [448, 138] width 43 height 11
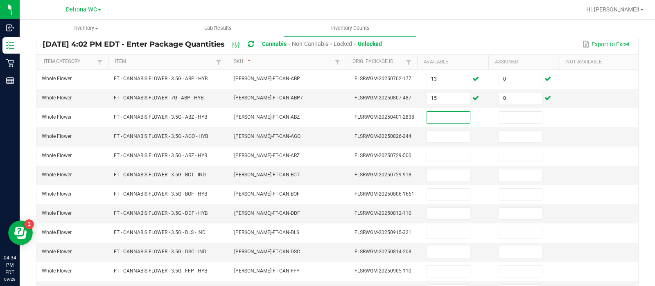
scroll to position [61, 0]
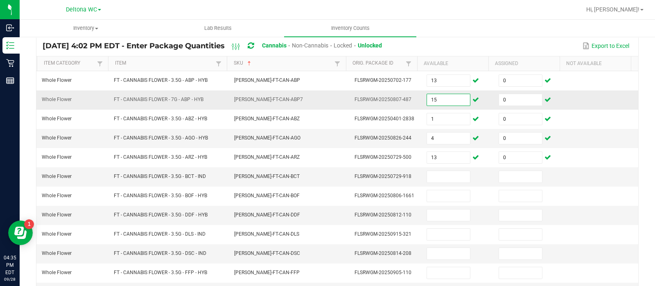
click at [444, 95] on input "15" at bounding box center [448, 99] width 43 height 11
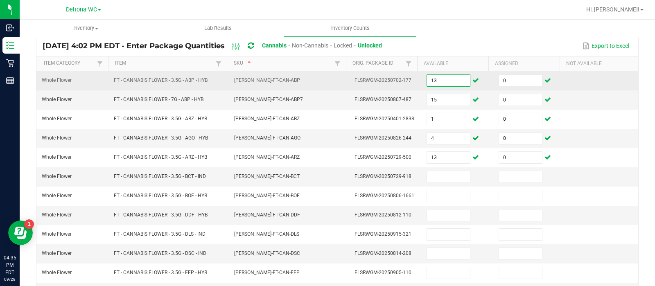
click at [444, 82] on input "13" at bounding box center [448, 80] width 43 height 11
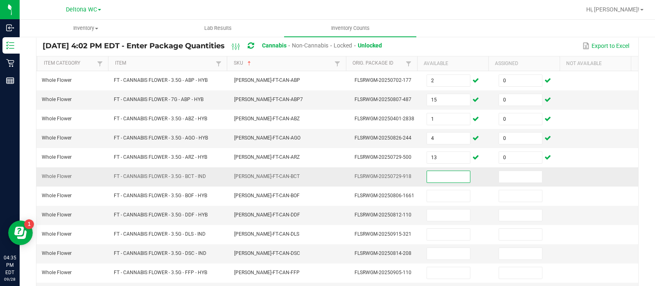
click at [440, 171] on input at bounding box center [448, 176] width 43 height 11
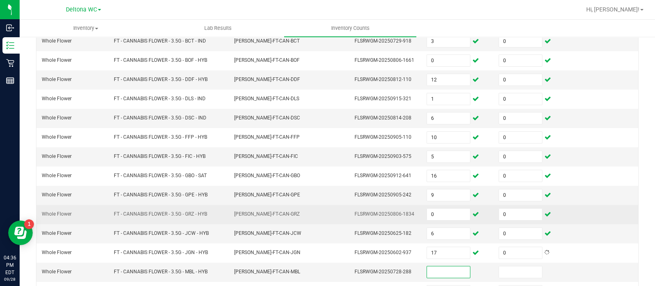
scroll to position [255, 0]
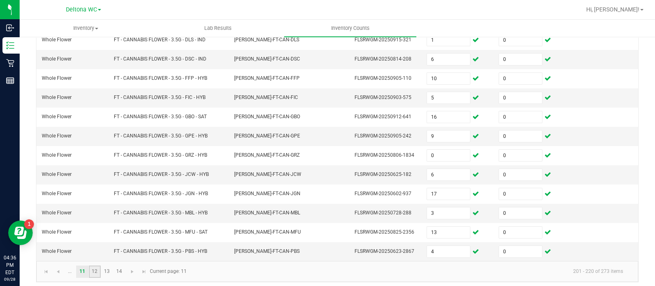
click at [95, 269] on link "12" at bounding box center [95, 272] width 12 height 12
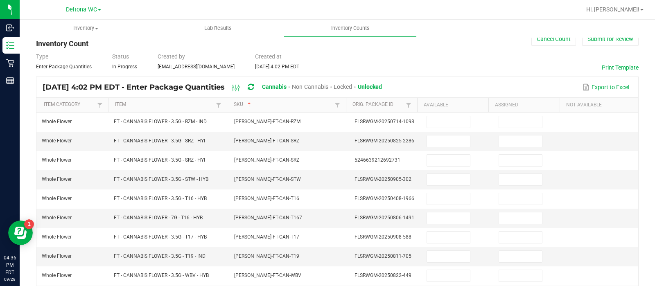
scroll to position [19, 0]
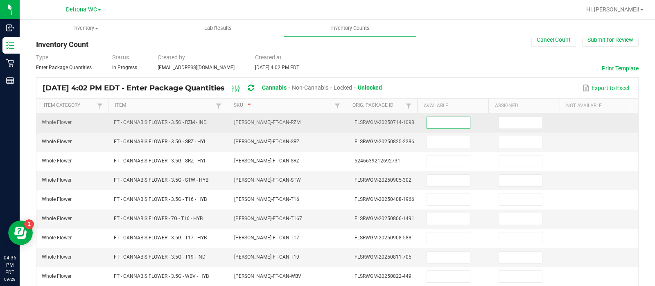
click at [427, 120] on input at bounding box center [448, 122] width 43 height 11
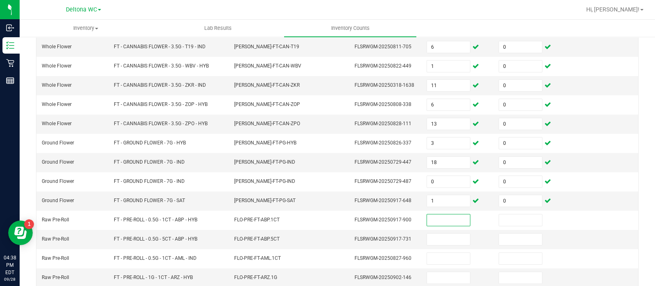
scroll to position [255, 0]
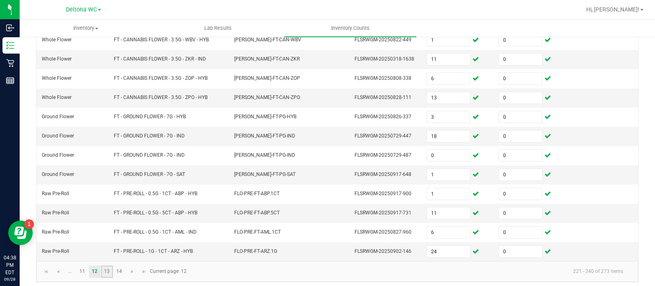
click at [103, 266] on link "13" at bounding box center [107, 272] width 12 height 12
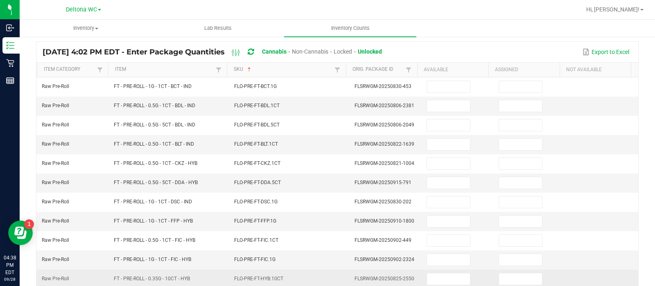
scroll to position [53, 0]
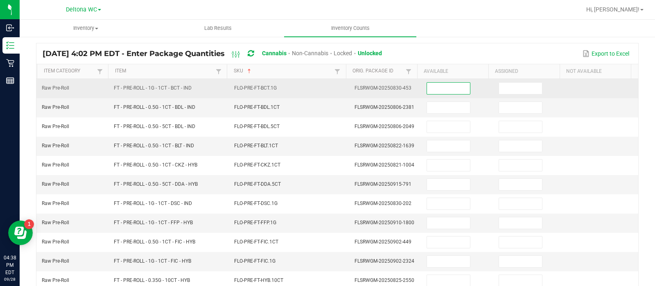
click at [433, 88] on input at bounding box center [448, 88] width 43 height 11
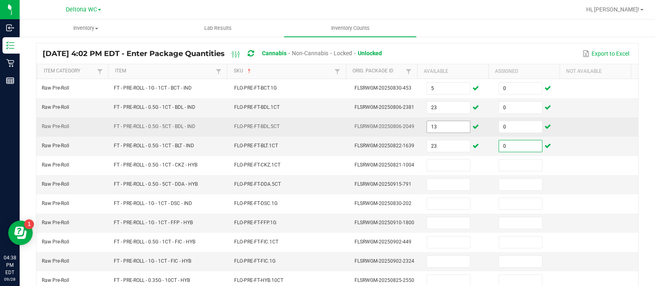
click at [439, 121] on input "13" at bounding box center [448, 126] width 43 height 11
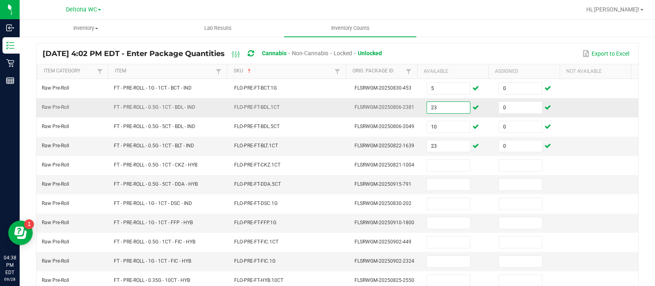
click at [434, 104] on input "23" at bounding box center [448, 107] width 43 height 11
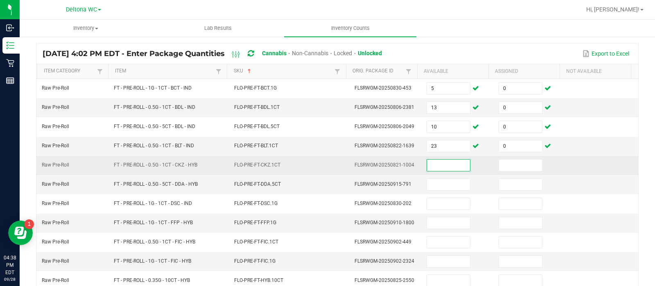
click at [442, 164] on input at bounding box center [448, 165] width 43 height 11
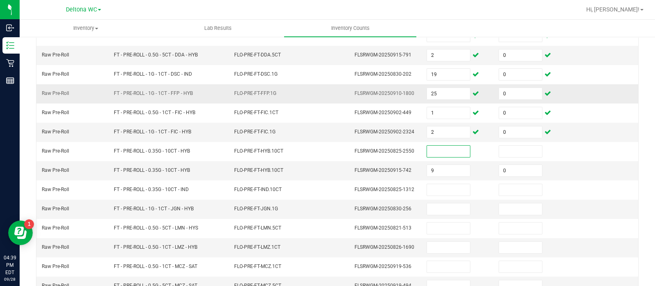
scroll to position [190, 0]
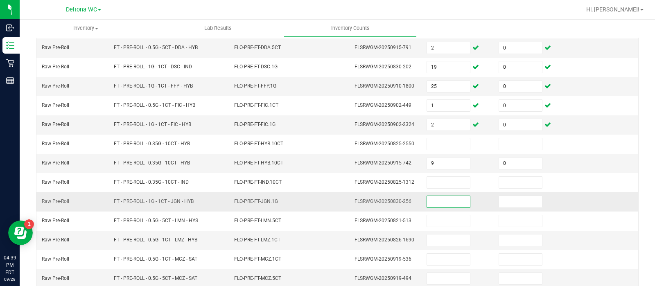
click at [429, 196] on input at bounding box center [448, 201] width 43 height 11
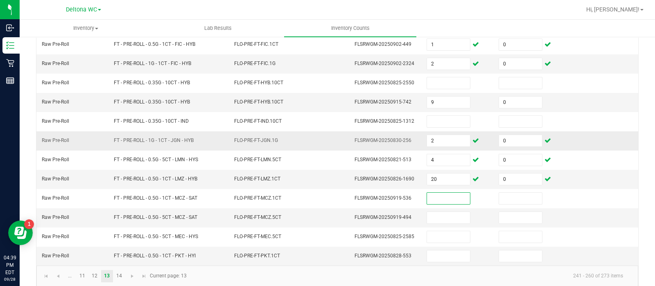
scroll to position [253, 0]
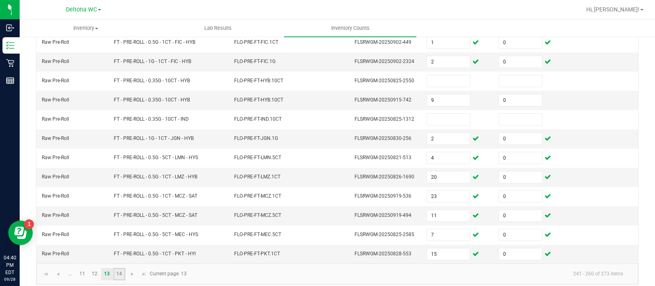
click at [118, 272] on link "14" at bounding box center [119, 274] width 12 height 12
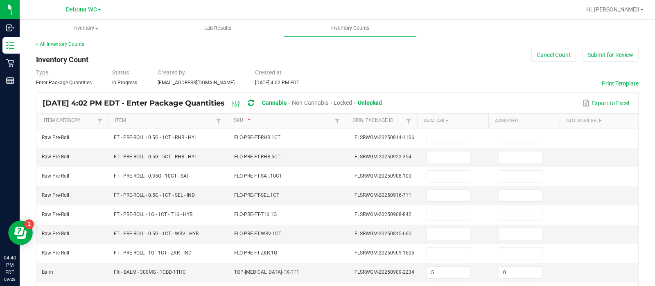
scroll to position [0, 0]
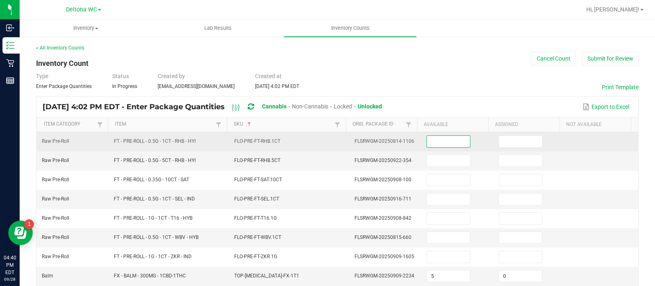
click at [445, 146] on input at bounding box center [448, 141] width 43 height 11
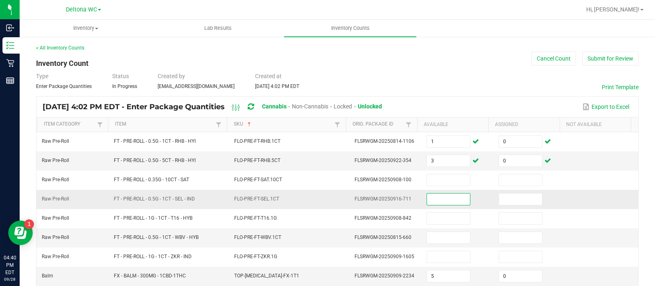
click at [431, 195] on input at bounding box center [448, 199] width 43 height 11
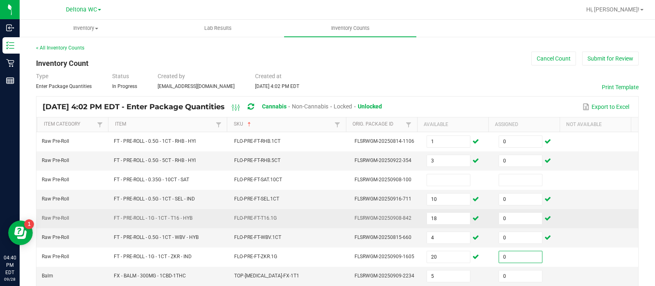
click at [363, 215] on span "FLSRWGM-20250908-842" at bounding box center [382, 218] width 57 height 6
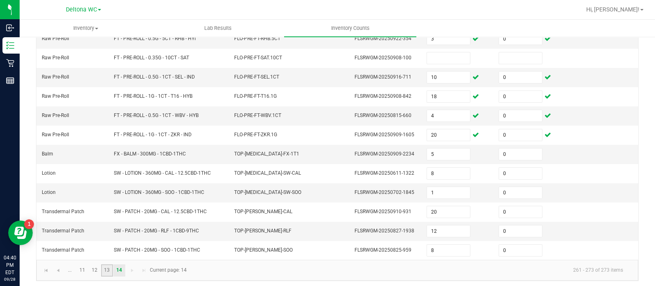
click at [111, 267] on link "13" at bounding box center [107, 270] width 12 height 12
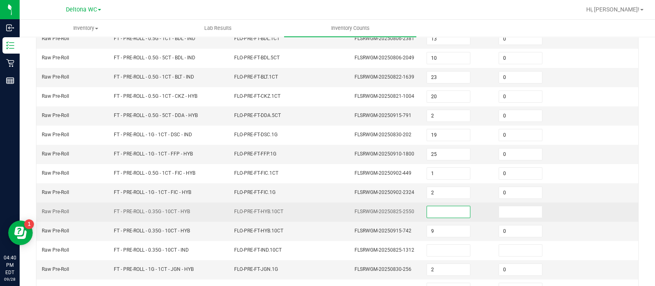
click at [428, 212] on input at bounding box center [448, 211] width 43 height 11
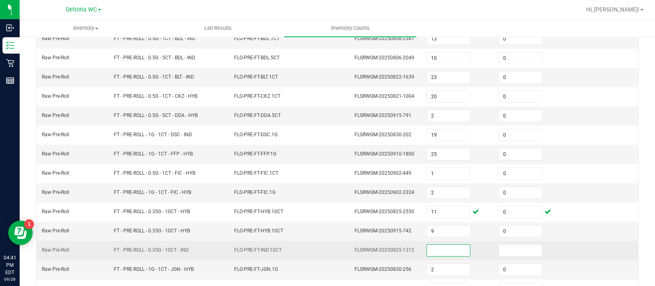
click at [435, 245] on input at bounding box center [448, 250] width 43 height 11
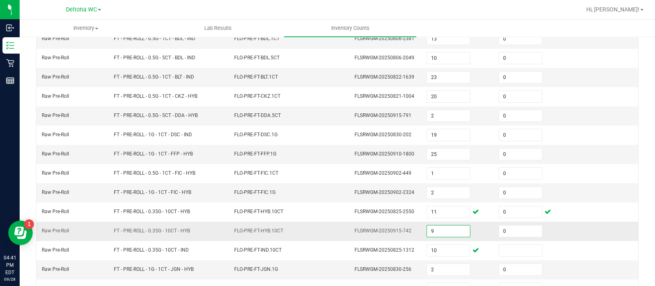
click at [436, 230] on input "9" at bounding box center [448, 230] width 43 height 11
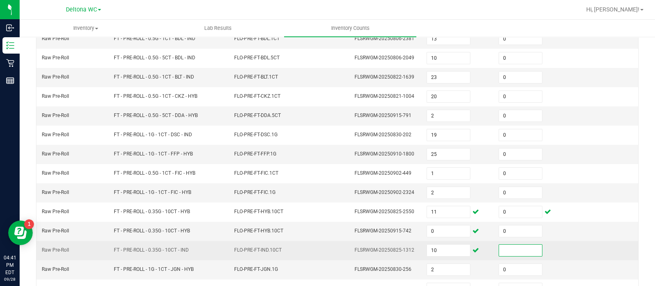
click at [499, 247] on input at bounding box center [520, 250] width 43 height 11
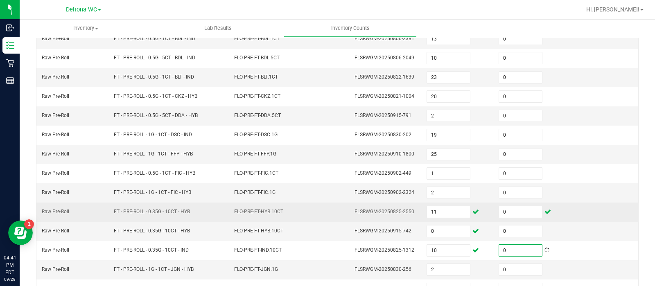
click at [216, 203] on td "FT - PRE-ROLL - 0.35G - 10CT - HYB" at bounding box center [169, 212] width 120 height 19
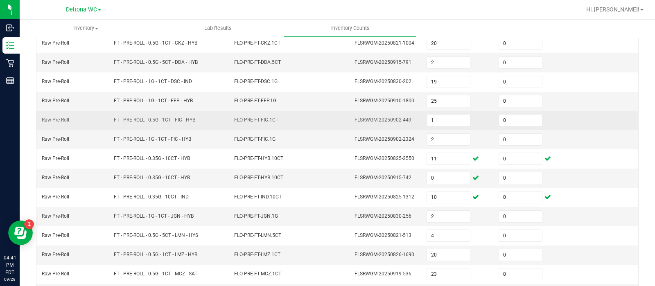
scroll to position [255, 0]
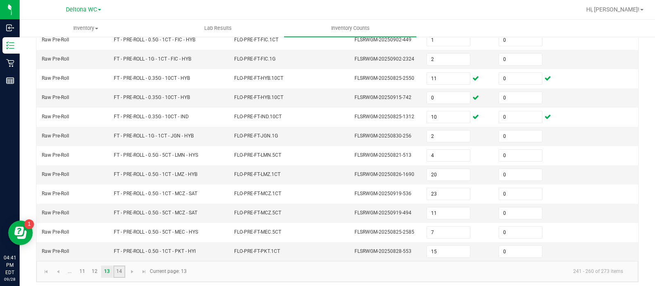
click at [119, 269] on link "14" at bounding box center [119, 272] width 12 height 12
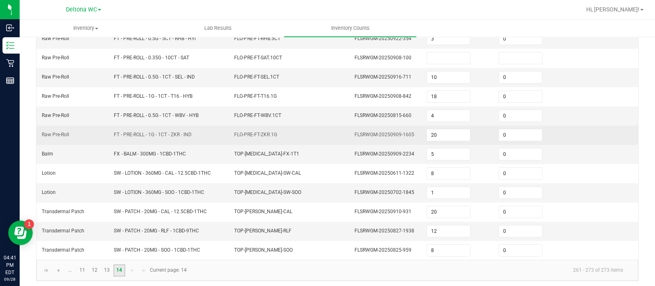
scroll to position [34, 0]
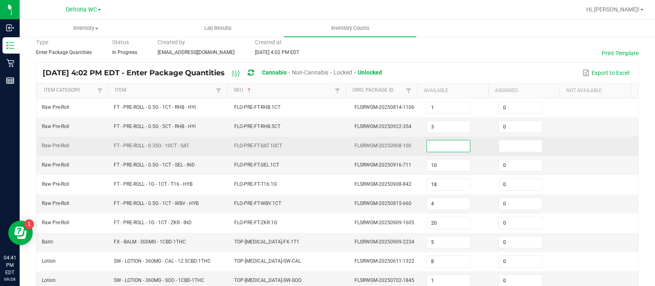
click at [428, 144] on input at bounding box center [448, 145] width 43 height 11
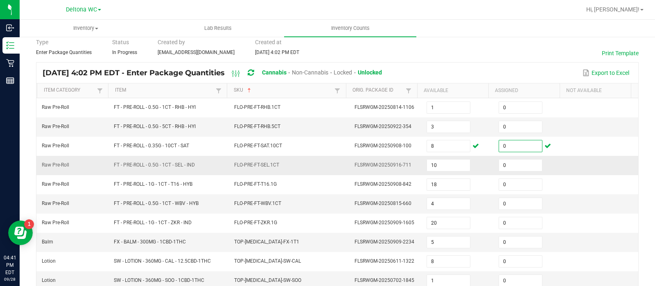
click at [302, 156] on td "FLO-PRE-FT-SEL.1CT" at bounding box center [289, 165] width 120 height 19
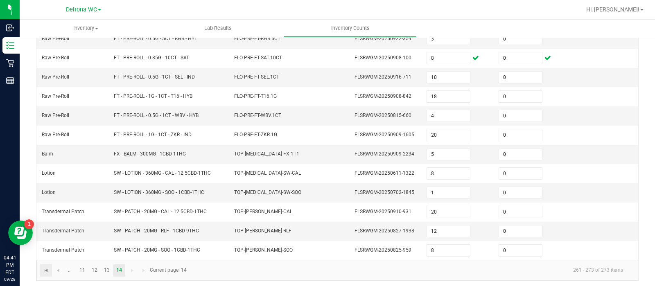
drag, startPoint x: 39, startPoint y: 266, endPoint x: 45, endPoint y: 266, distance: 5.7
click at [45, 266] on kendo-pager "... 11 12 13 14 261 - 273 of 273 items Current page: 14" at bounding box center [336, 270] width 601 height 21
click at [45, 267] on span "Go to the first page" at bounding box center [46, 270] width 7 height 7
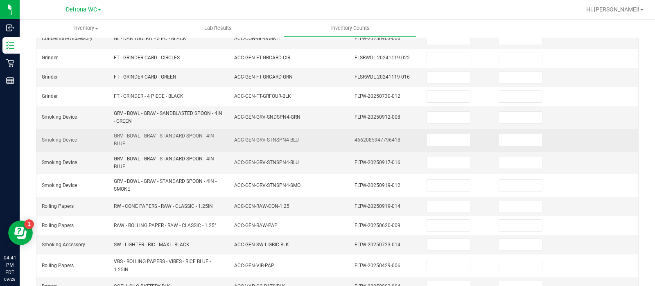
scroll to position [0, 0]
